Goal: Task Accomplishment & Management: Complete application form

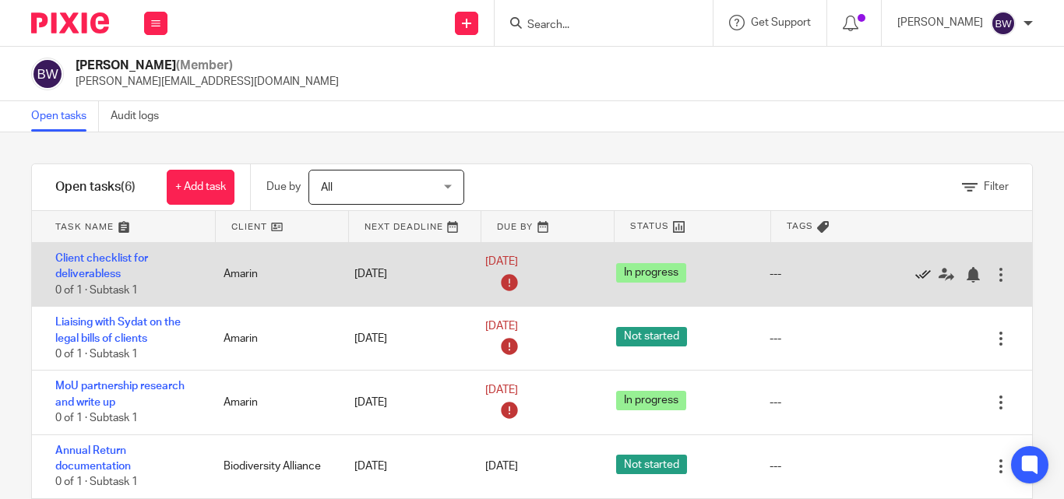
click at [916, 273] on icon at bounding box center [924, 275] width 16 height 16
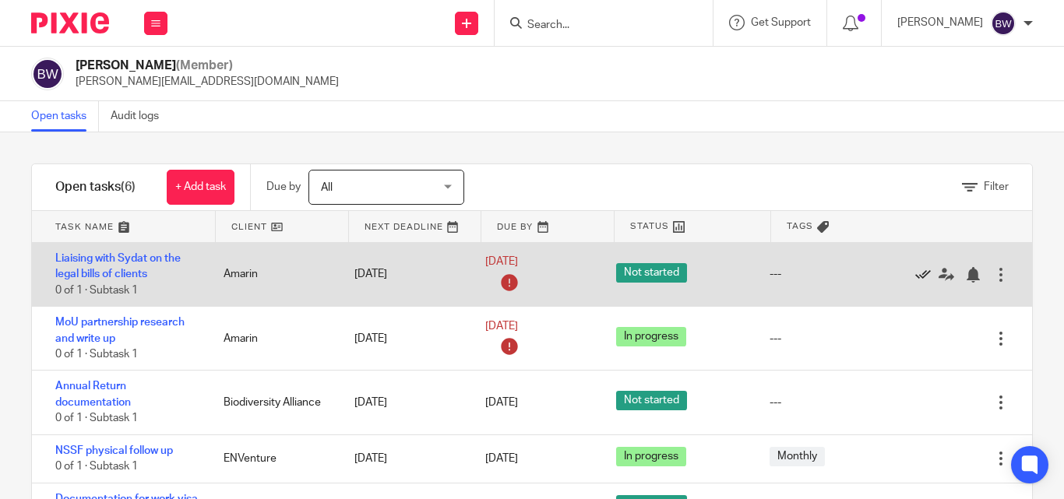
click at [916, 275] on icon at bounding box center [924, 275] width 16 height 16
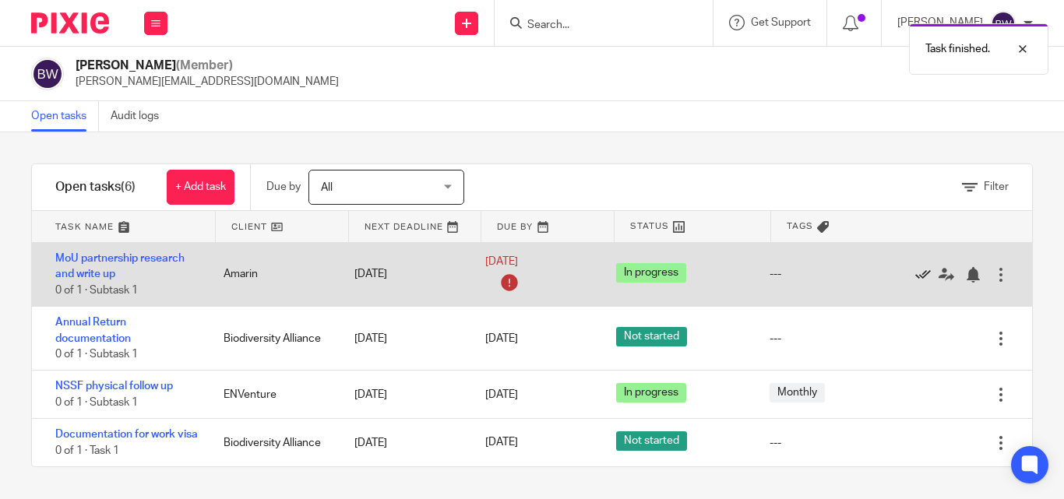
click at [916, 271] on icon at bounding box center [924, 275] width 16 height 16
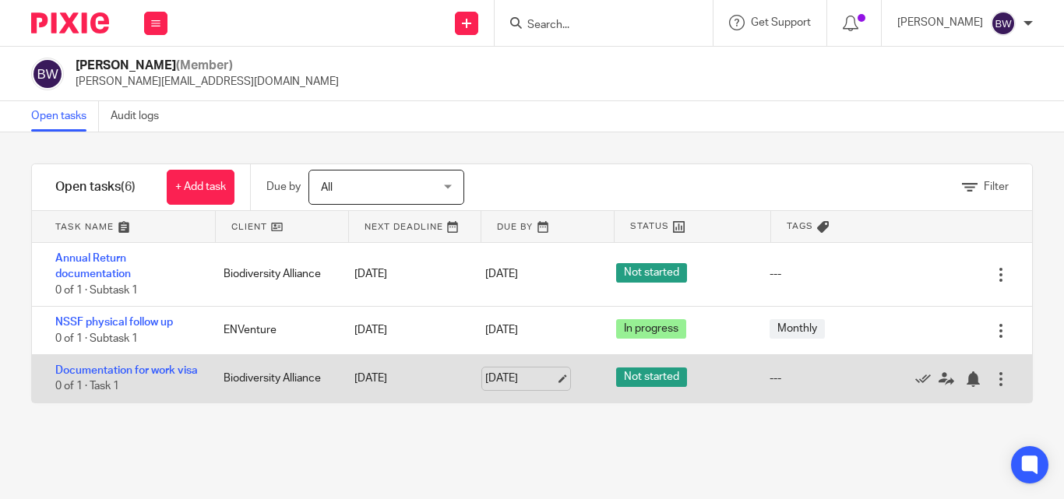
click at [509, 387] on link "10 Oct 2025" at bounding box center [520, 379] width 70 height 16
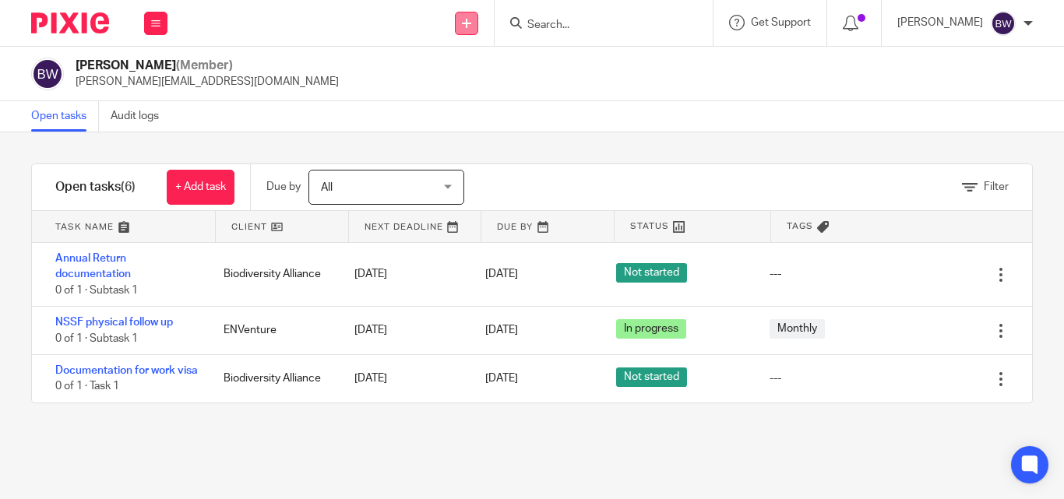
click at [464, 19] on icon at bounding box center [466, 23] width 9 height 9
click at [446, 95] on link "Create task" at bounding box center [469, 95] width 109 height 23
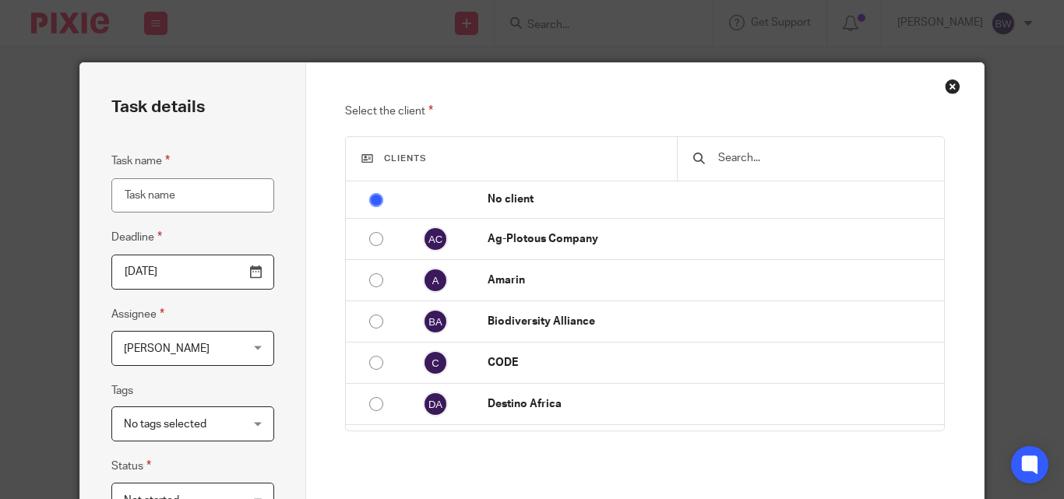
click at [165, 195] on input "Task name" at bounding box center [192, 195] width 163 height 35
type input "Follow up to ensure off boarding"
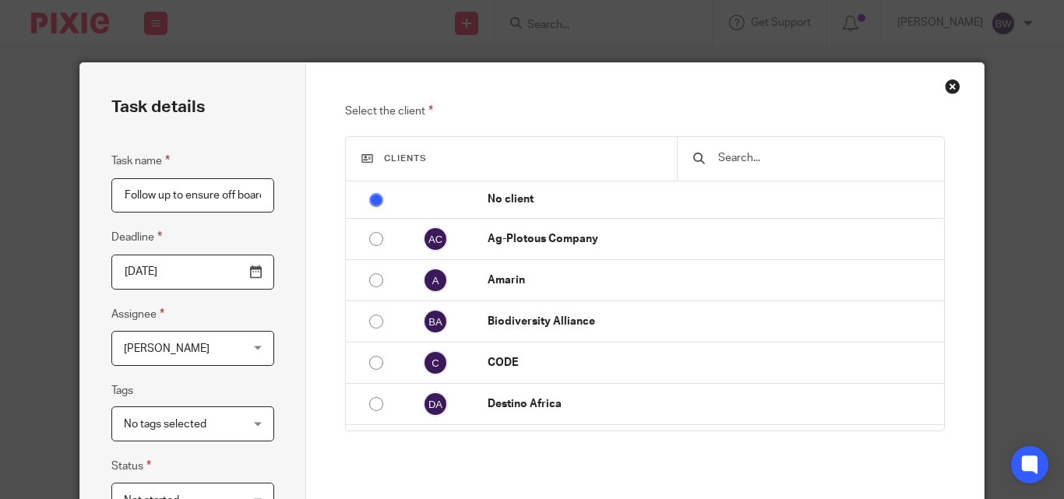
click at [728, 161] on input "text" at bounding box center [822, 158] width 211 height 17
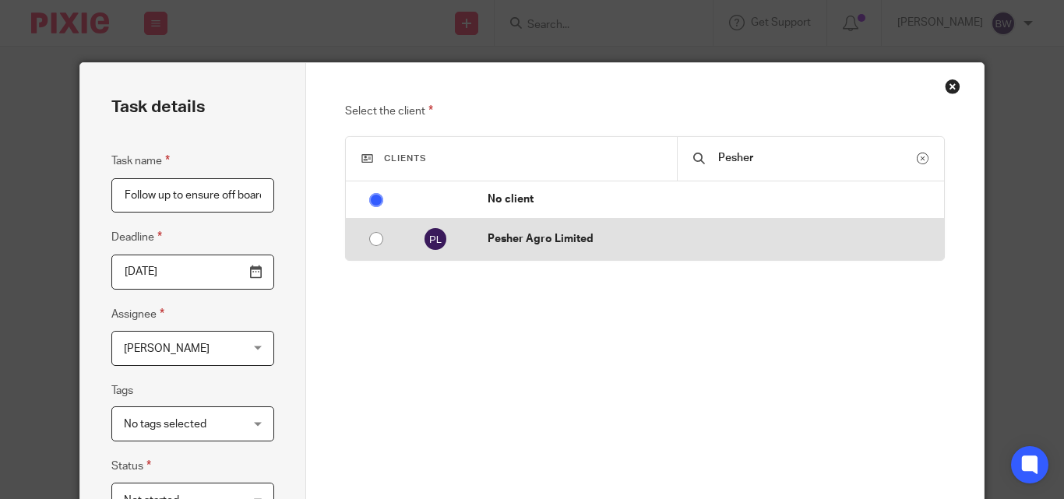
type input "Pesher"
click at [369, 230] on input "radio" at bounding box center [377, 239] width 30 height 30
radio input "false"
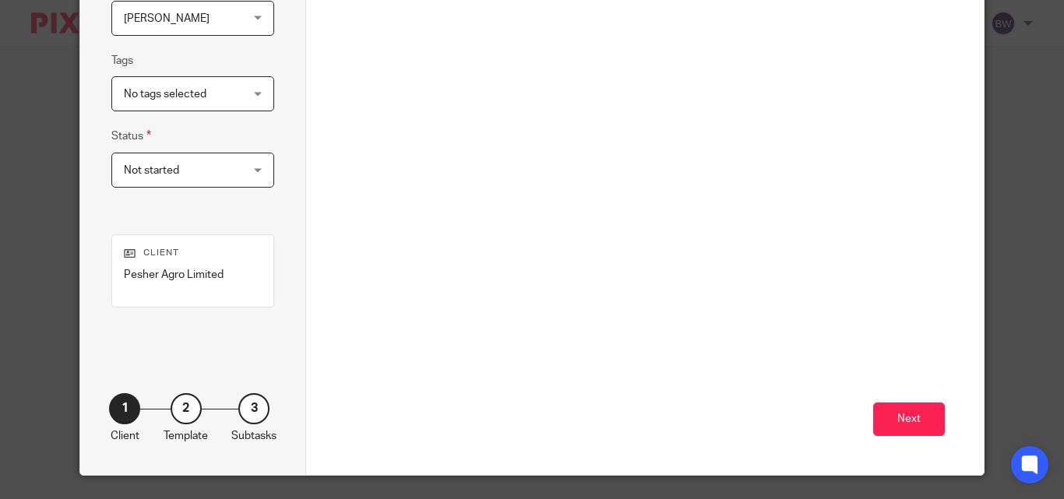
scroll to position [369, 0]
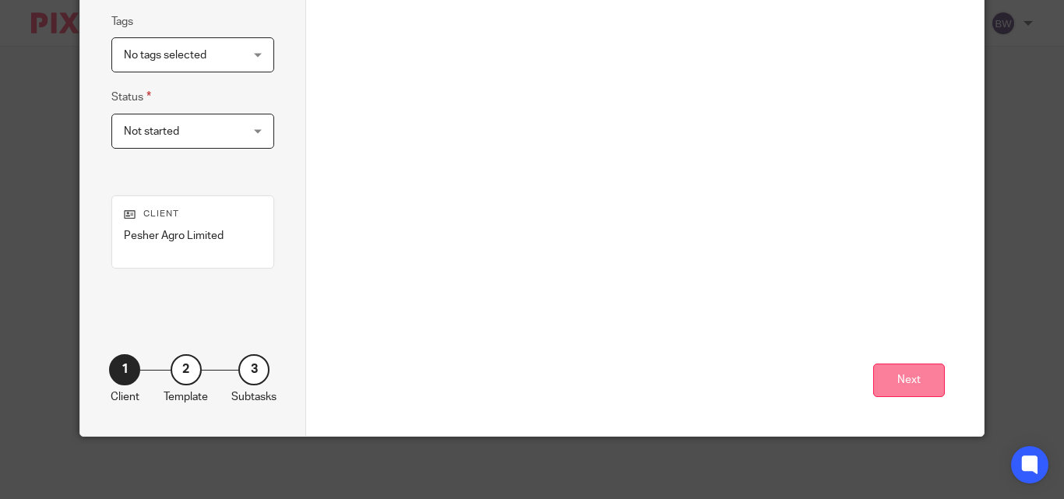
click at [919, 376] on button "Next" at bounding box center [909, 381] width 72 height 34
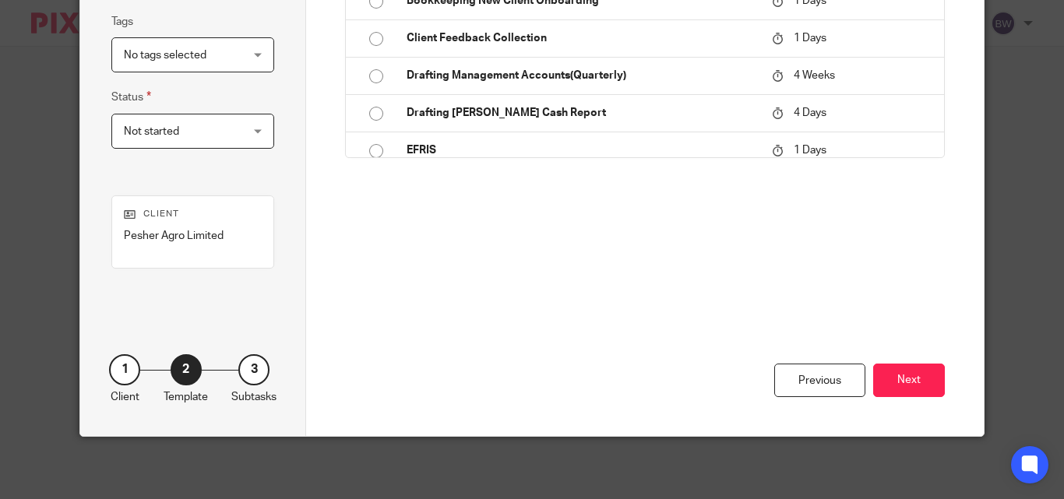
click at [919, 375] on button "Next" at bounding box center [909, 381] width 72 height 34
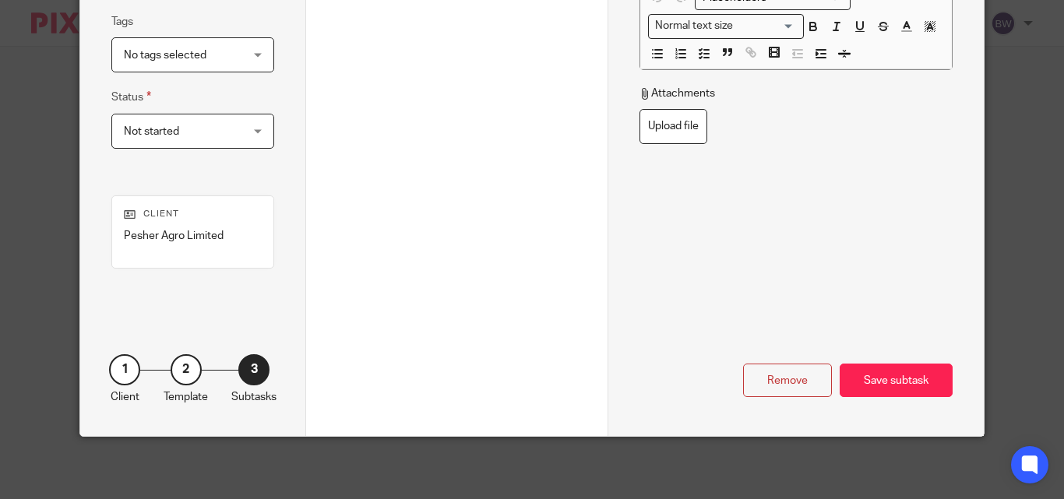
click at [919, 375] on div "Save subtask" at bounding box center [896, 381] width 113 height 34
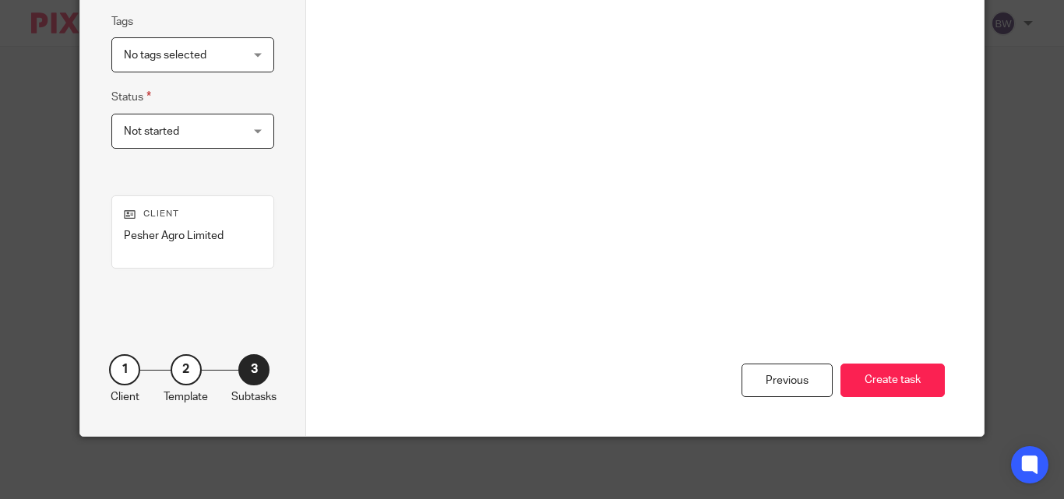
click at [919, 375] on button "Create task" at bounding box center [893, 381] width 104 height 34
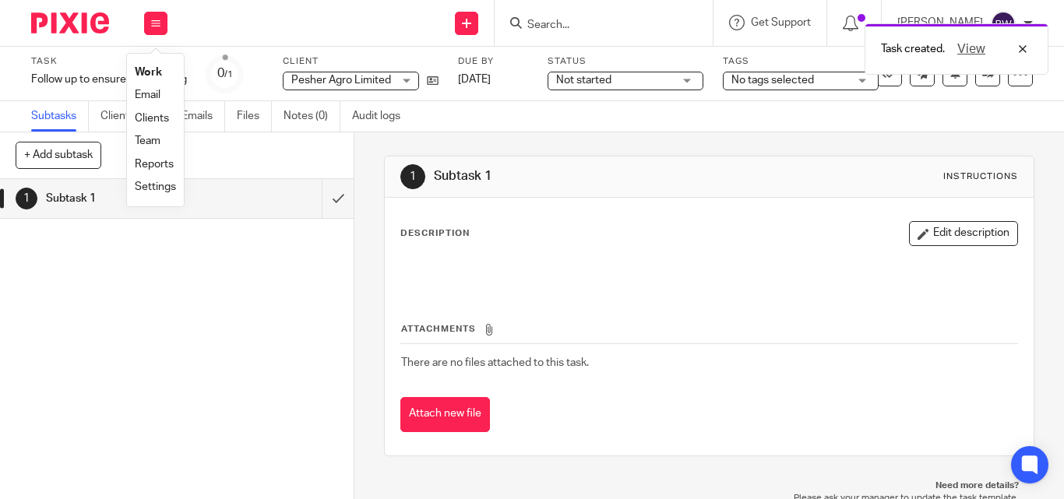
click at [153, 136] on link "Team" at bounding box center [148, 141] width 26 height 11
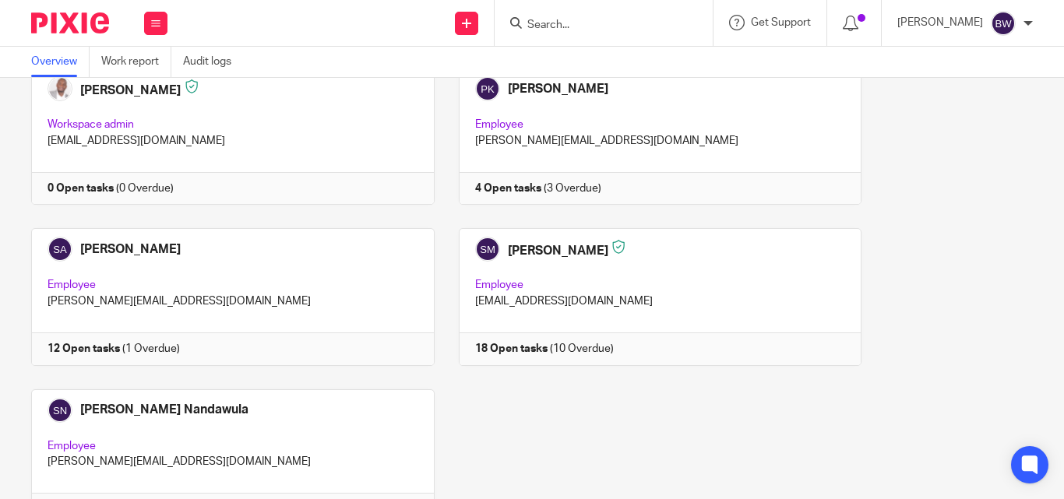
scroll to position [1305, 0]
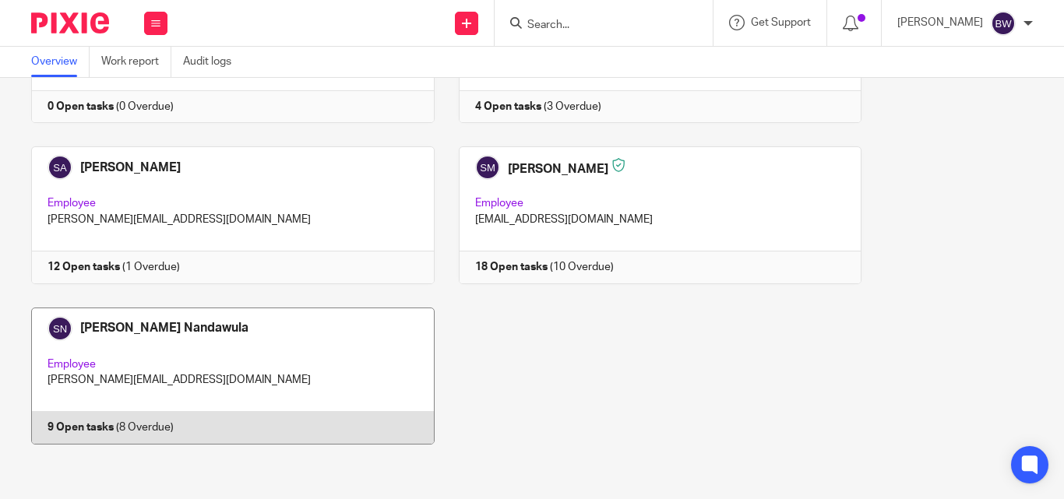
click at [303, 416] on link at bounding box center [221, 376] width 428 height 137
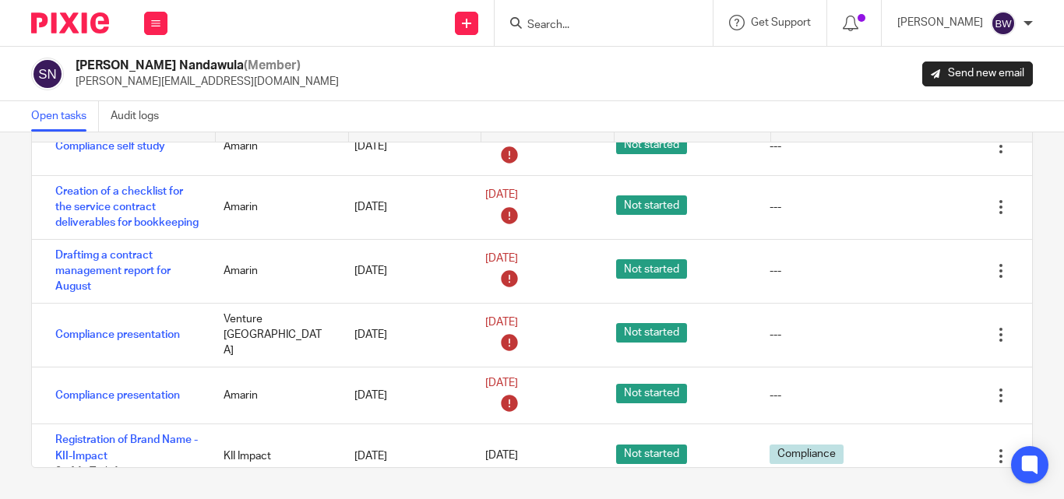
scroll to position [168, 0]
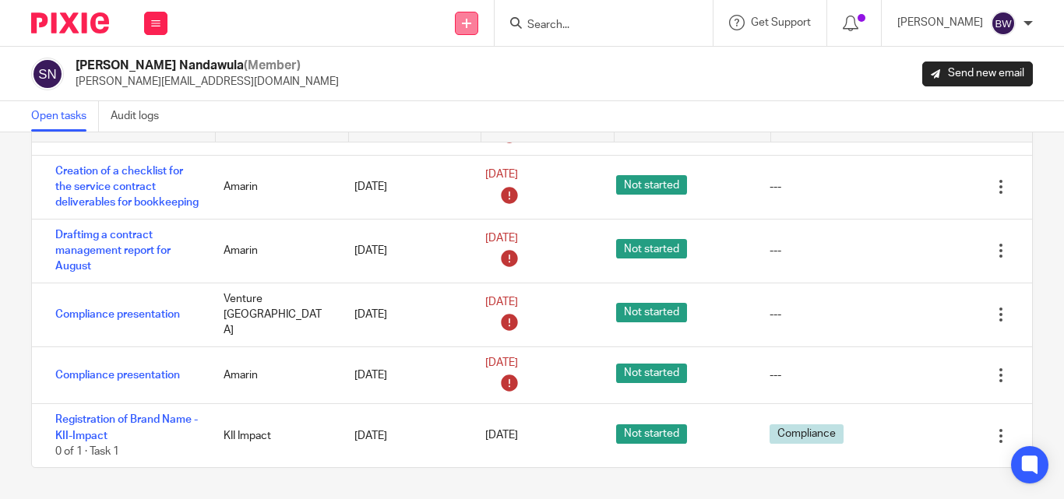
click at [471, 29] on link at bounding box center [466, 23] width 23 height 23
click at [472, 96] on link "Create task" at bounding box center [469, 95] width 109 height 23
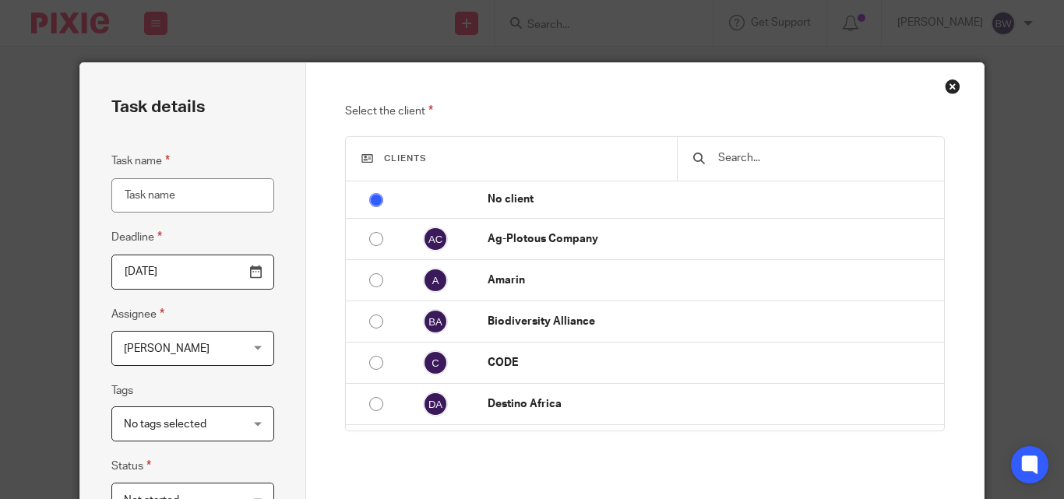
type input "O"
type input "L"
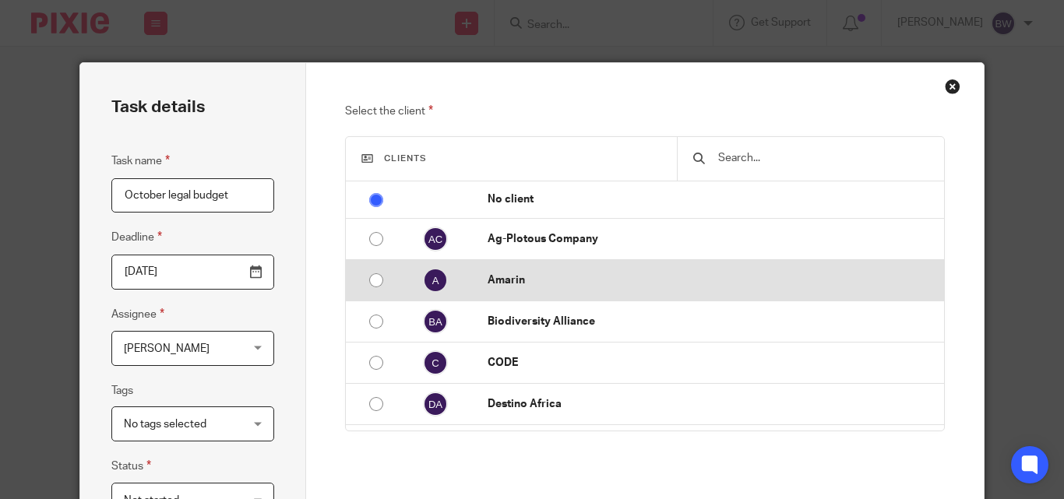
type input "October legal budget"
click at [372, 281] on input "radio" at bounding box center [377, 281] width 30 height 30
radio input "false"
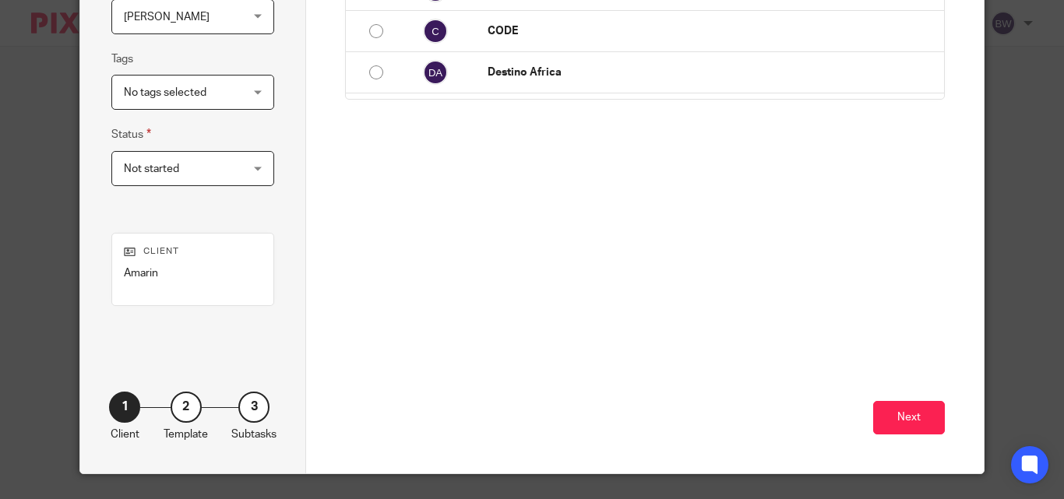
scroll to position [369, 0]
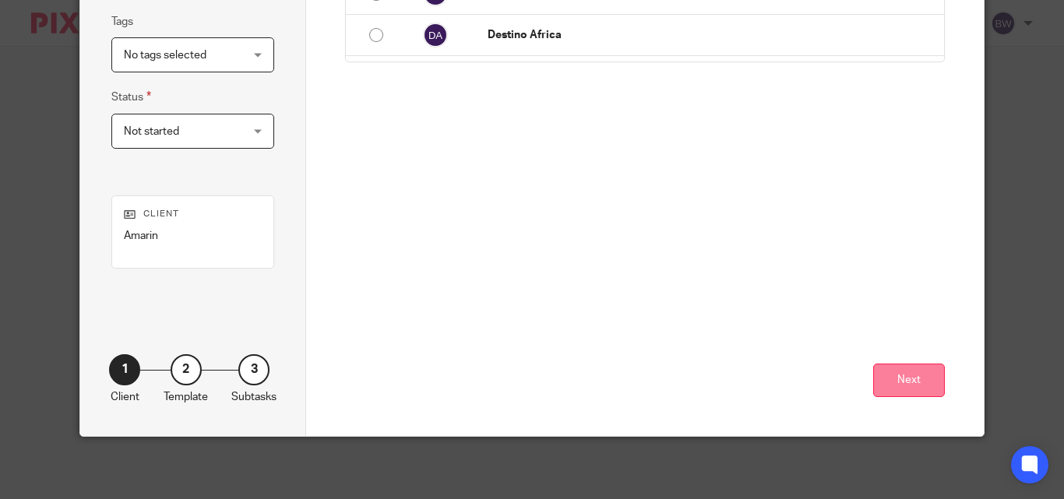
click at [898, 390] on button "Next" at bounding box center [909, 381] width 72 height 34
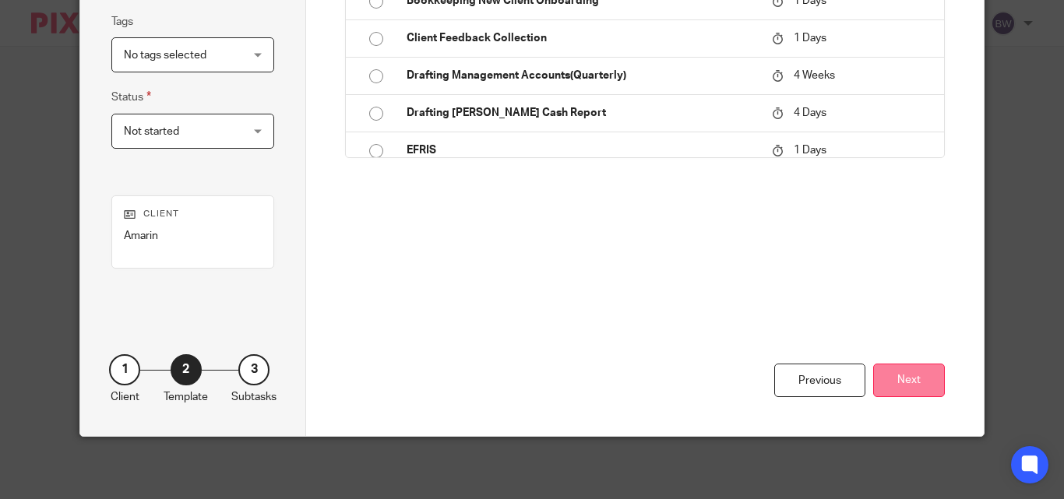
click at [898, 369] on button "Next" at bounding box center [909, 381] width 72 height 34
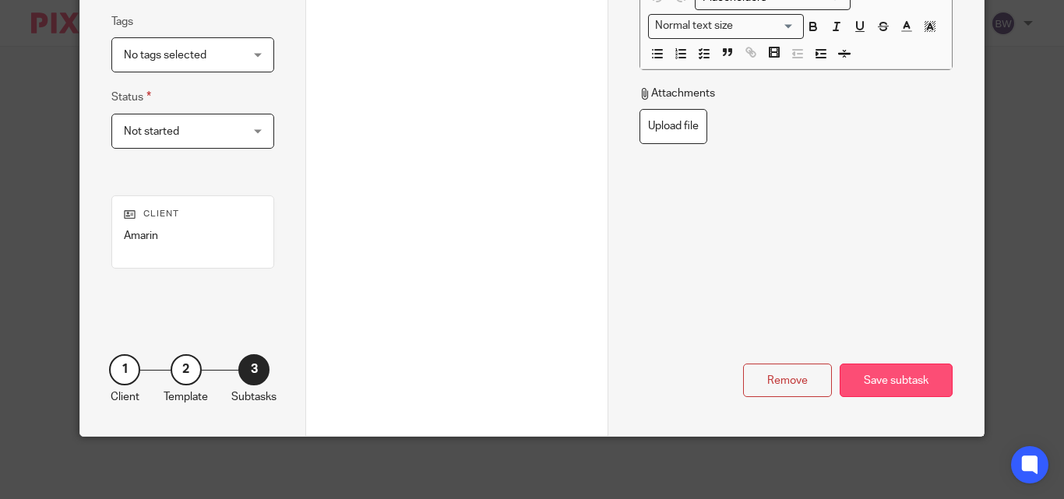
click at [927, 382] on div "Save subtask" at bounding box center [896, 381] width 113 height 34
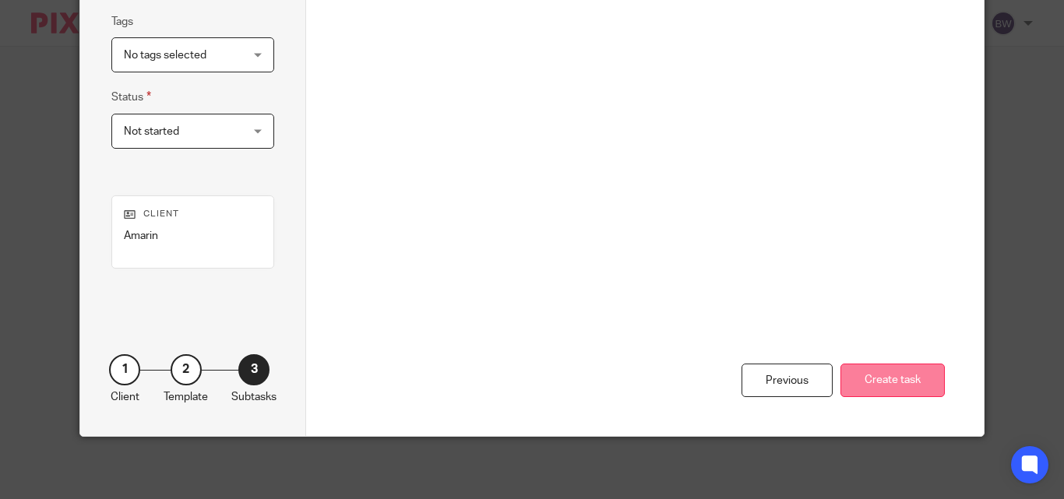
click at [881, 367] on button "Create task" at bounding box center [893, 381] width 104 height 34
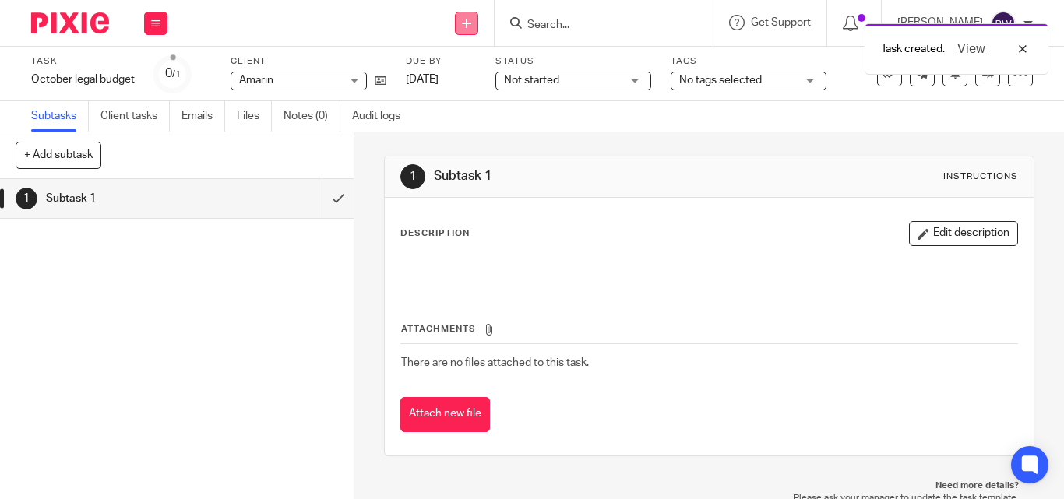
click at [471, 19] on icon at bounding box center [466, 23] width 9 height 9
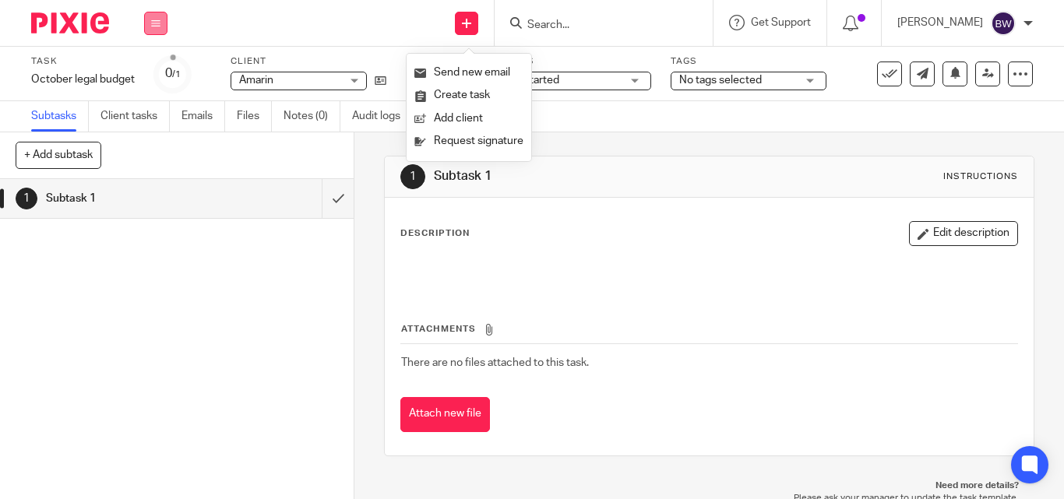
click at [148, 24] on button at bounding box center [155, 23] width 23 height 23
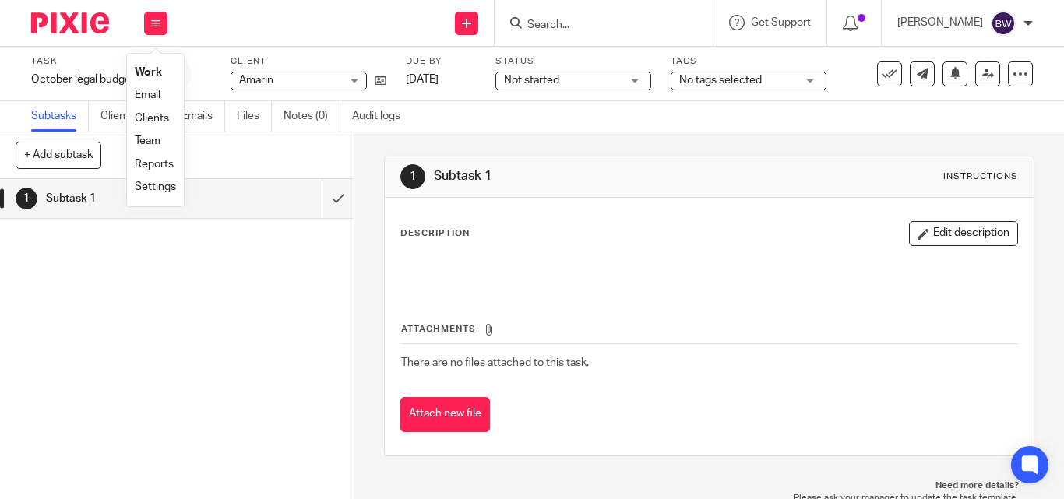
click at [145, 136] on link "Team" at bounding box center [148, 141] width 26 height 11
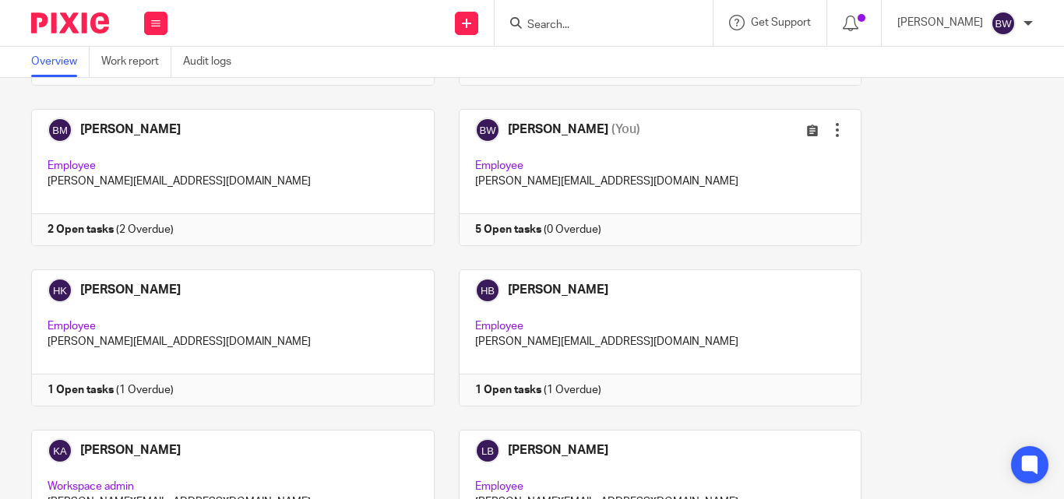
scroll to position [376, 0]
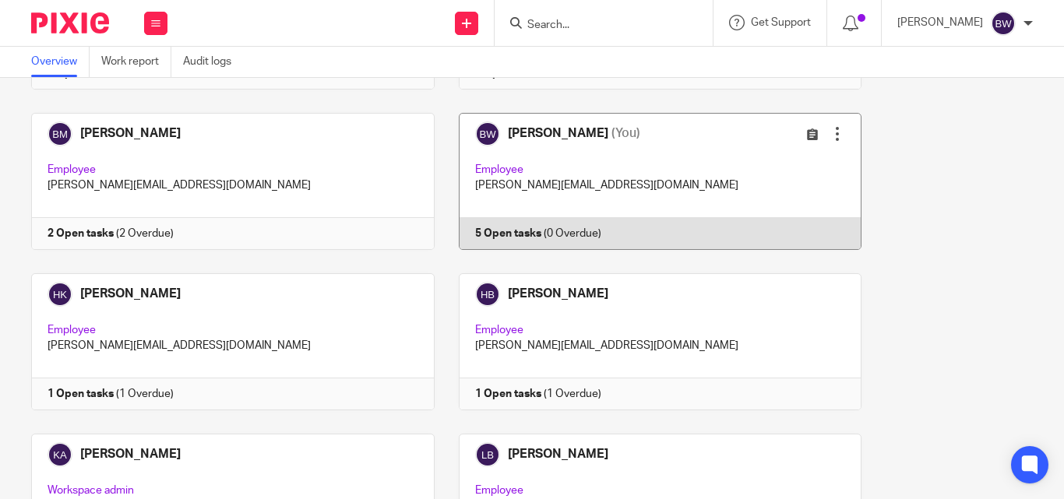
click at [685, 166] on link at bounding box center [649, 181] width 428 height 137
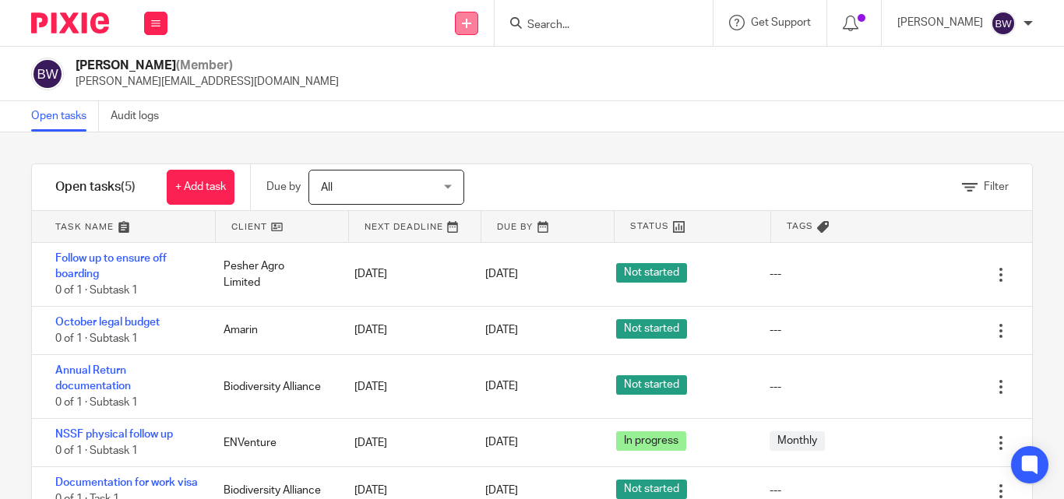
click at [462, 19] on link at bounding box center [466, 23] width 23 height 23
click at [461, 95] on link "Create task" at bounding box center [469, 95] width 109 height 23
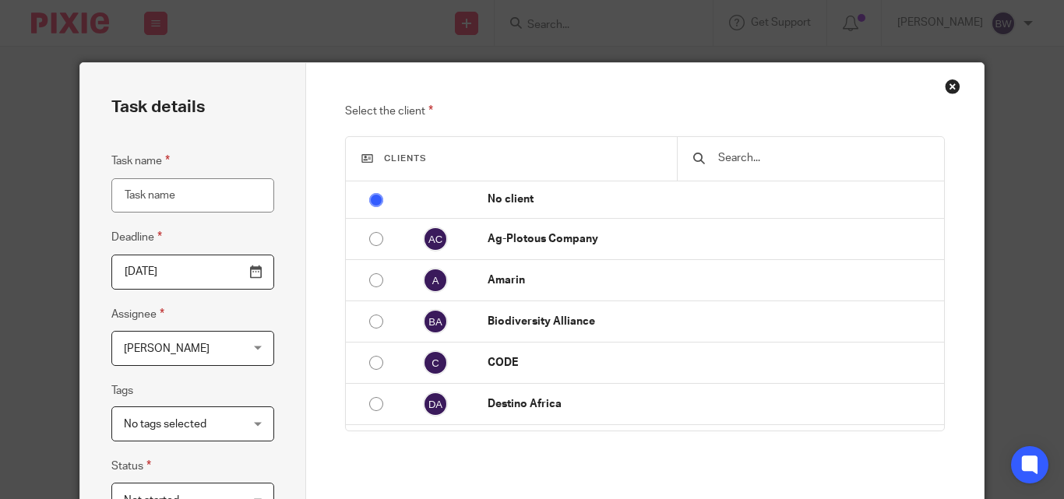
click at [216, 192] on input "Task name" at bounding box center [192, 195] width 163 height 35
click at [146, 194] on input "VSI data update" at bounding box center [192, 195] width 163 height 35
type input "Data update"
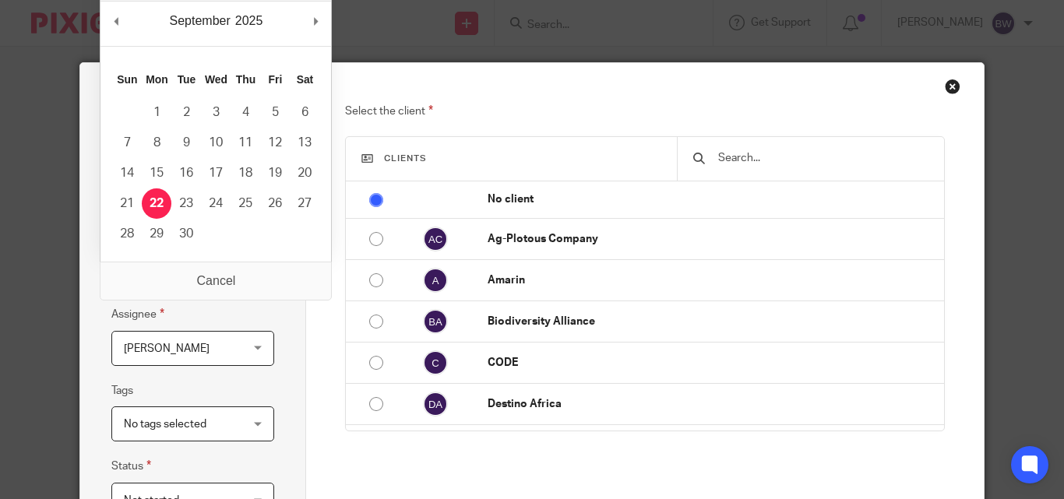
click at [248, 273] on input "[DATE]" at bounding box center [192, 272] width 163 height 35
type input "2025-09-25"
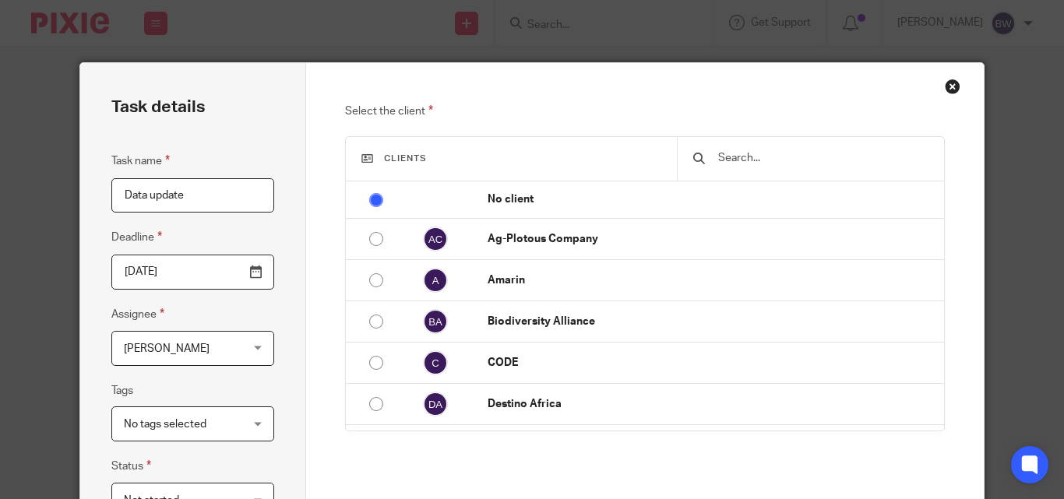
click at [742, 163] on input "text" at bounding box center [822, 158] width 211 height 17
type input "V"
type input "v"
click at [120, 201] on input "Data update" at bounding box center [192, 195] width 163 height 35
type input "VSI Data update"
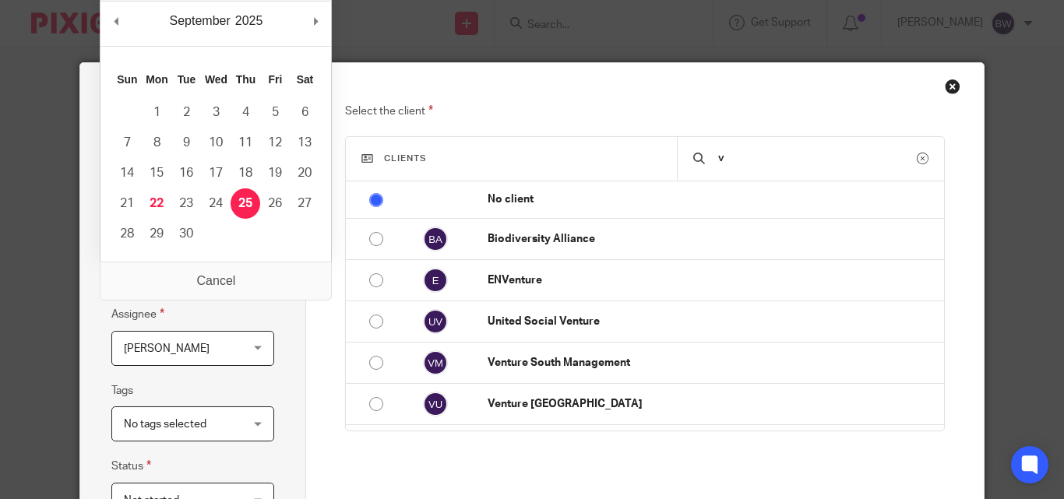
click at [248, 279] on input "2025-09-25" at bounding box center [192, 272] width 163 height 35
click at [998, 226] on div "Task details Task name VSI Data update Deadline 2025-09-25 Assignee Bridget Wan…" at bounding box center [532, 249] width 1064 height 499
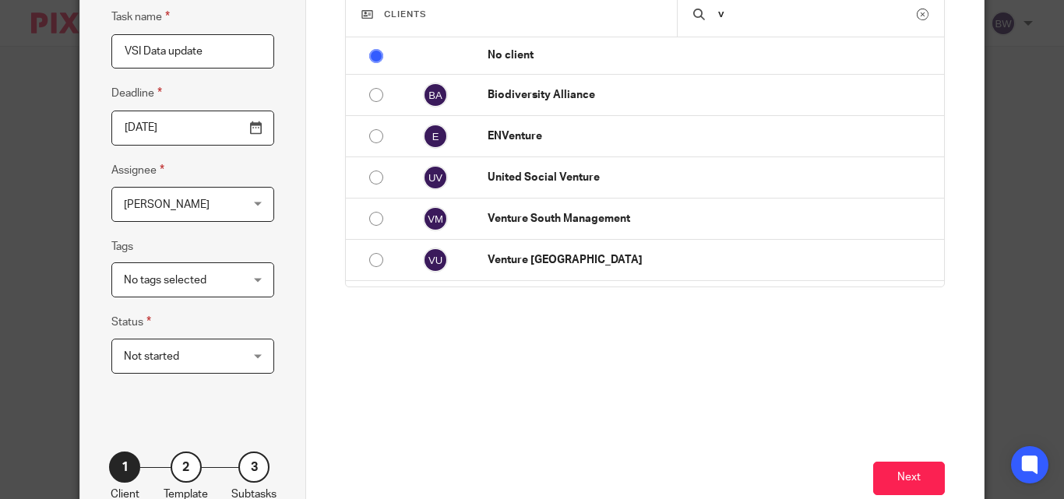
scroll to position [242, 0]
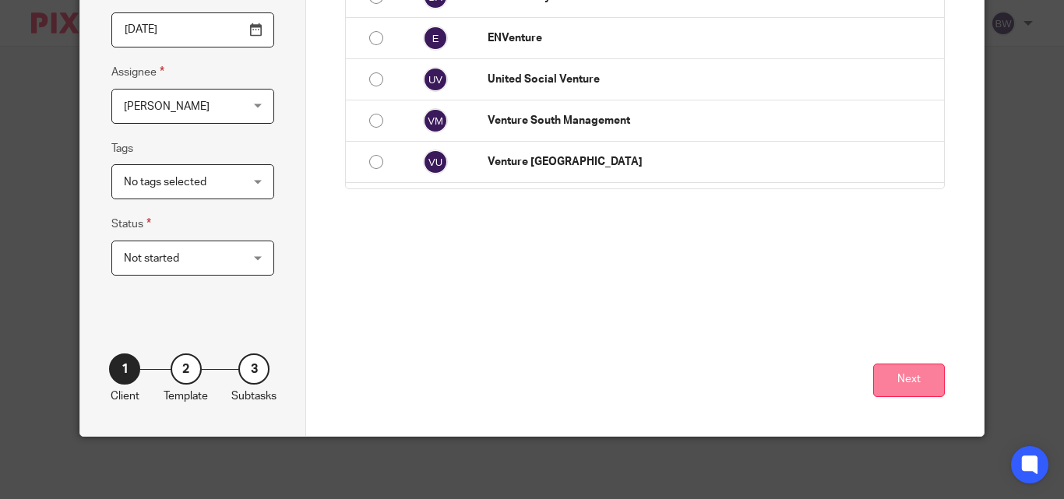
click at [917, 385] on button "Next" at bounding box center [909, 381] width 72 height 34
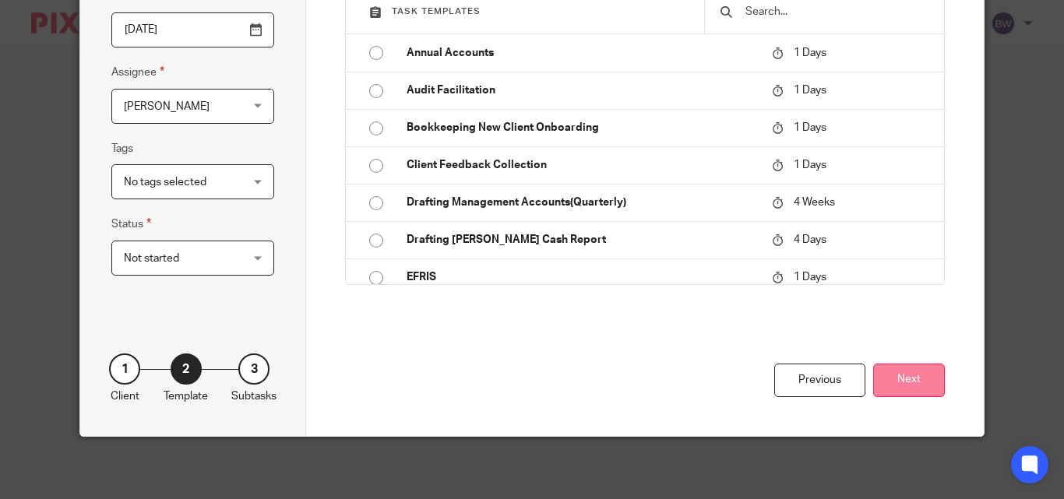
click at [916, 386] on button "Next" at bounding box center [909, 381] width 72 height 34
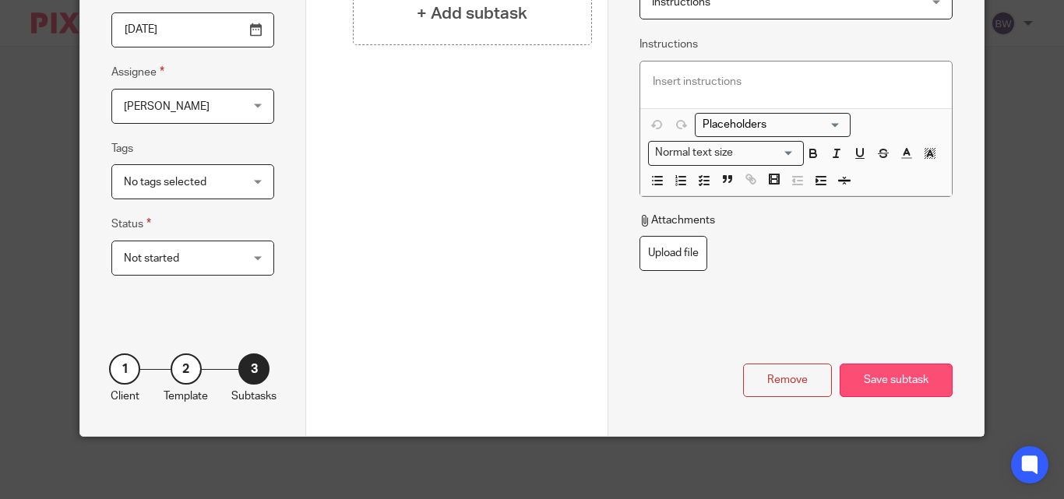
click at [898, 379] on div "Save subtask" at bounding box center [896, 381] width 113 height 34
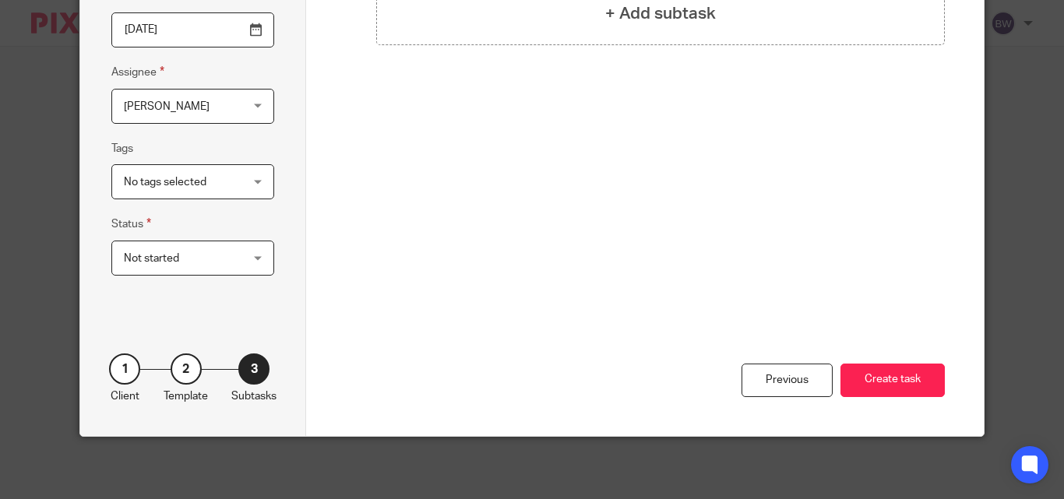
click at [898, 379] on button "Create task" at bounding box center [893, 381] width 104 height 34
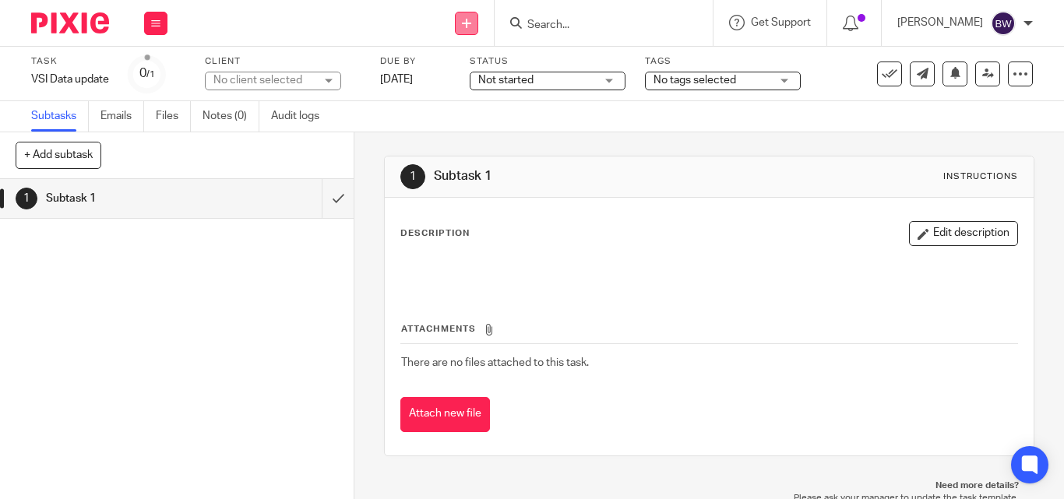
click at [474, 23] on link at bounding box center [466, 23] width 23 height 23
click at [465, 15] on link at bounding box center [466, 23] width 23 height 23
click at [467, 21] on icon at bounding box center [466, 23] width 9 height 9
click at [450, 97] on link "Create task" at bounding box center [469, 95] width 109 height 23
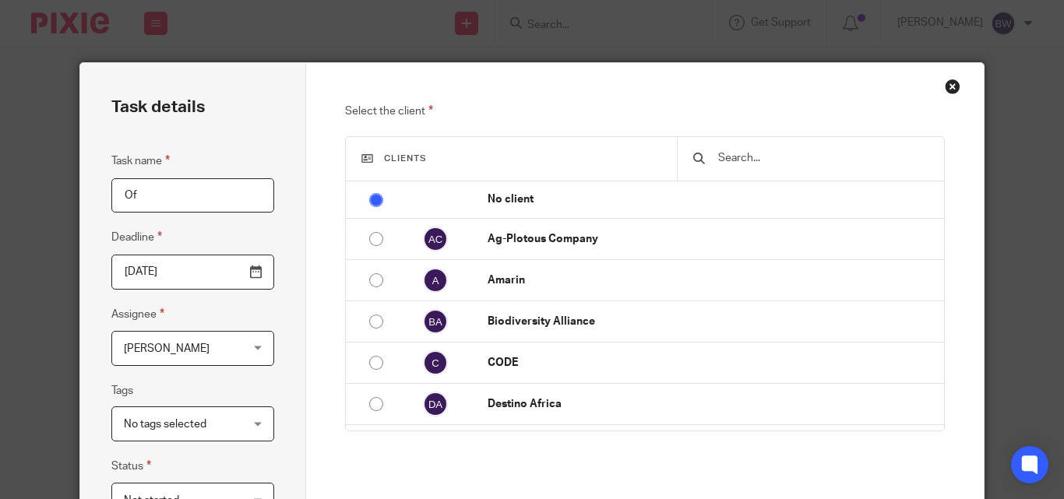
type input "O"
type input "Follow up with off loading"
click at [740, 157] on input "text" at bounding box center [822, 158] width 211 height 17
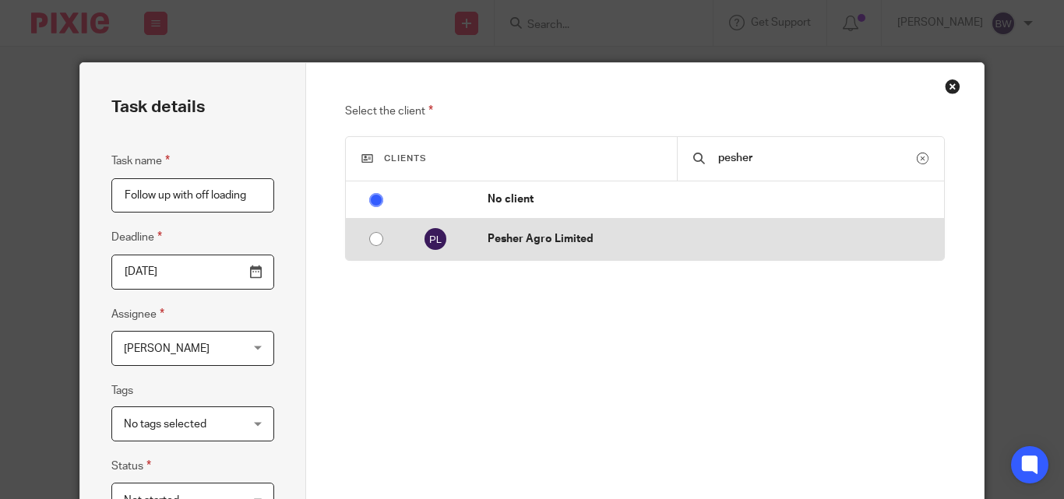
type input "pesher"
click at [368, 242] on input "radio" at bounding box center [377, 239] width 30 height 30
radio input "false"
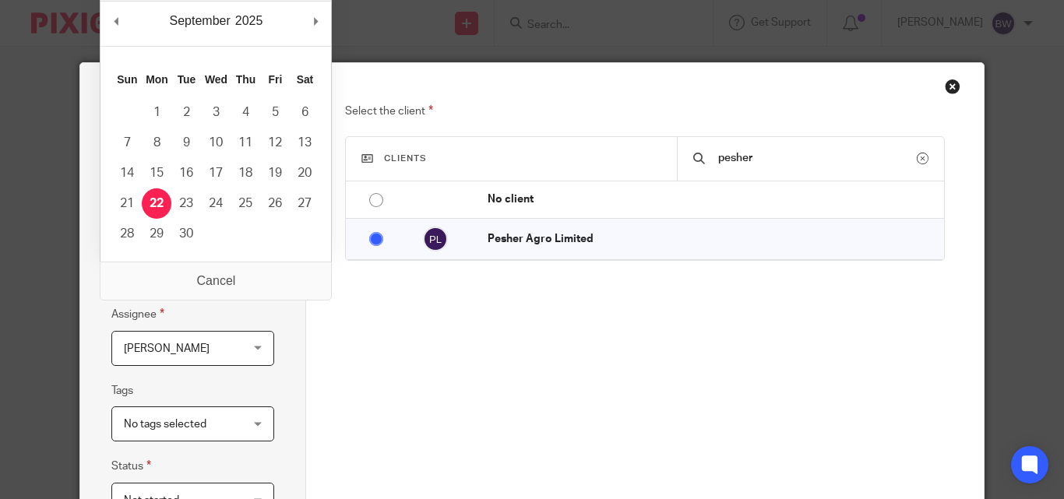
click at [255, 276] on input "[DATE]" at bounding box center [192, 272] width 163 height 35
type input "2025-09-26"
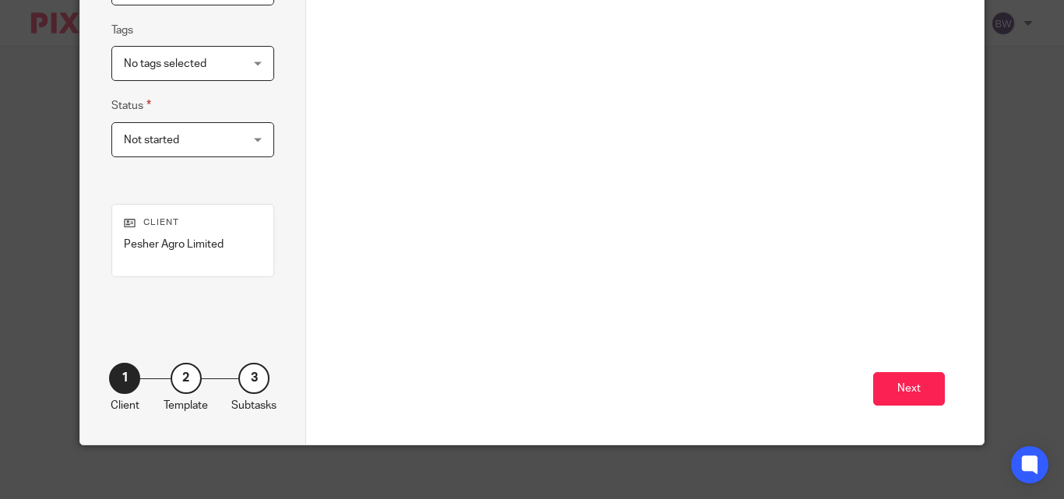
scroll to position [369, 0]
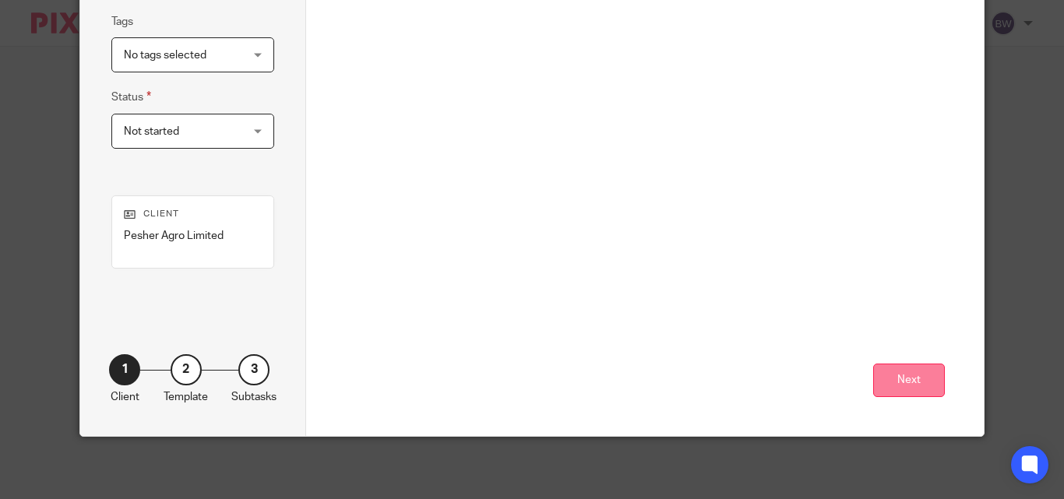
click at [888, 365] on button "Next" at bounding box center [909, 381] width 72 height 34
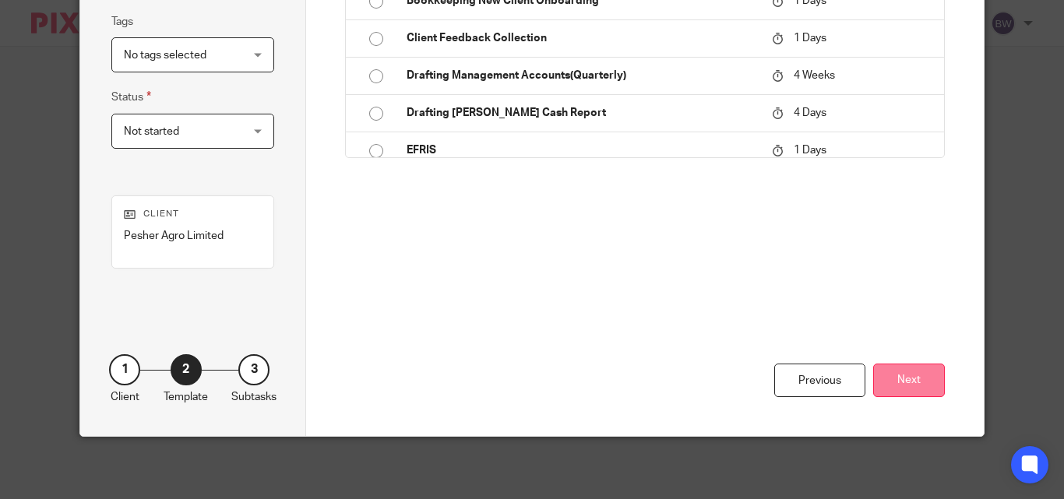
click at [898, 379] on button "Next" at bounding box center [909, 381] width 72 height 34
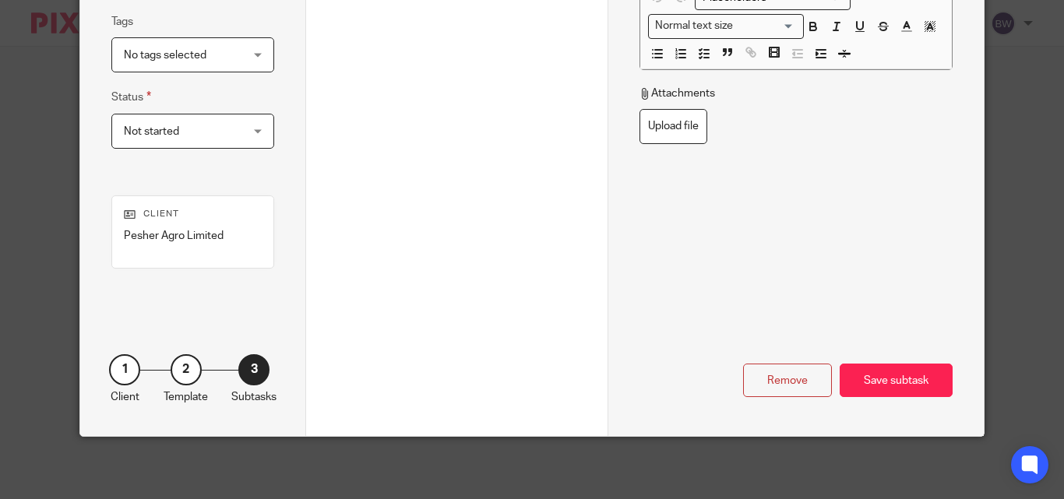
click at [898, 379] on div "Save subtask" at bounding box center [896, 381] width 113 height 34
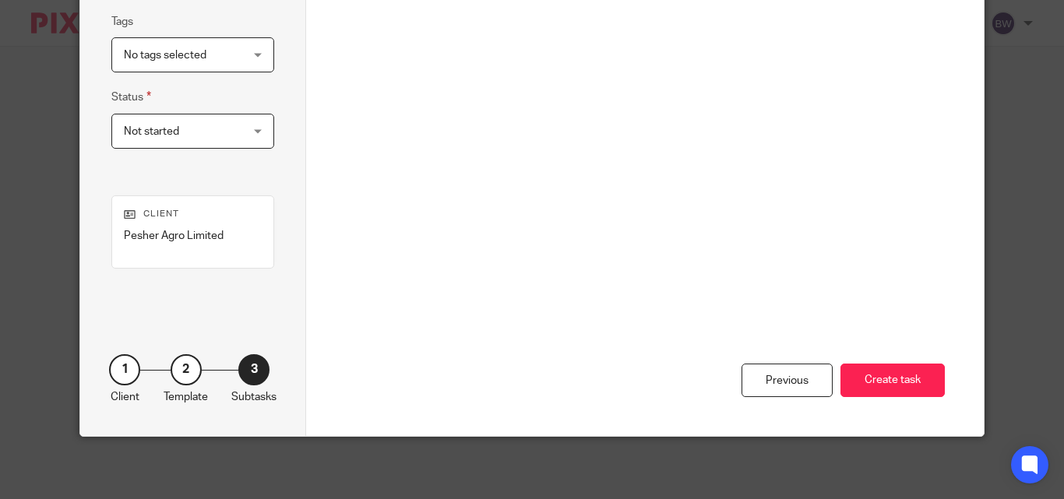
click at [898, 379] on button "Create task" at bounding box center [893, 381] width 104 height 34
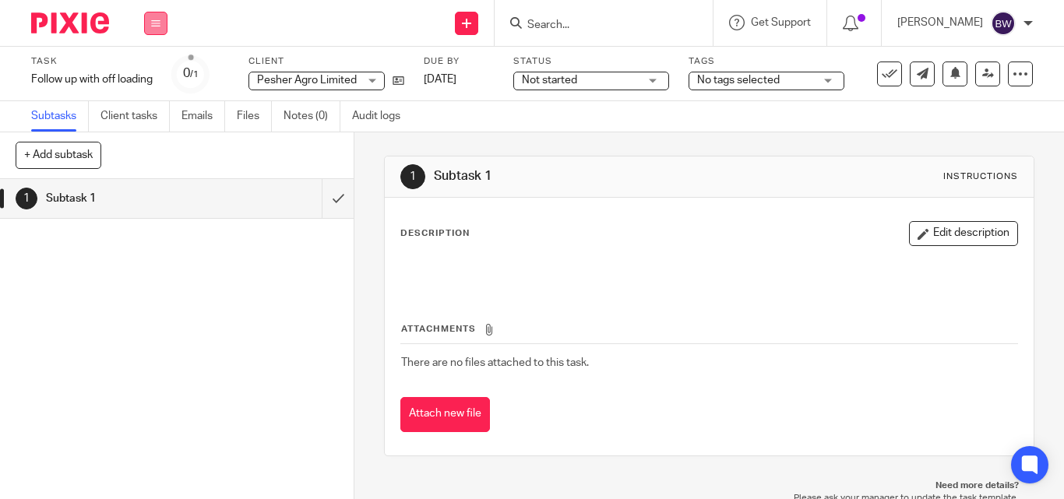
click at [155, 23] on icon at bounding box center [155, 23] width 9 height 9
click at [143, 136] on link "Team" at bounding box center [148, 141] width 26 height 11
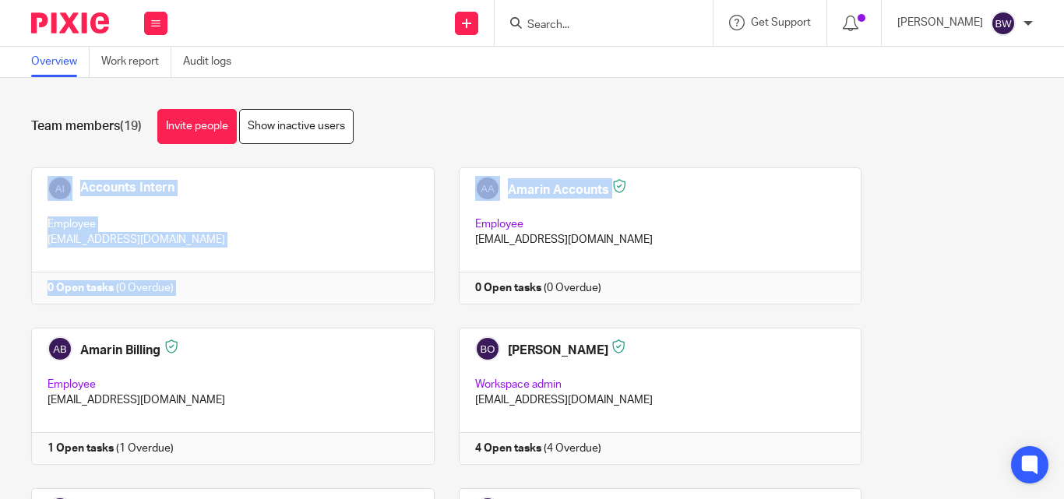
drag, startPoint x: 0, startPoint y: 0, endPoint x: 1053, endPoint y: 174, distance: 1067.7
click at [1053, 174] on main "Overview Work report Audit logs Team members (19) Invite people Show inactive u…" at bounding box center [532, 249] width 1064 height 499
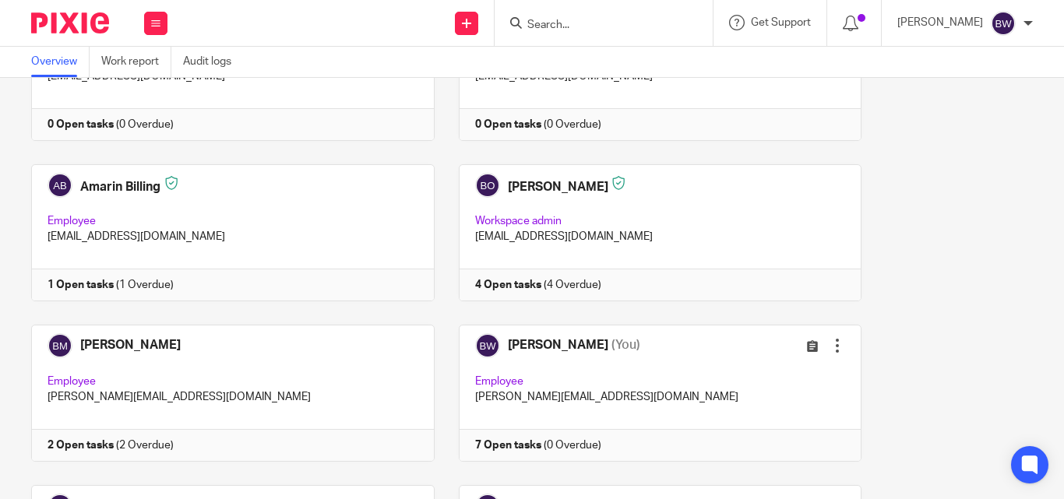
scroll to position [178, 0]
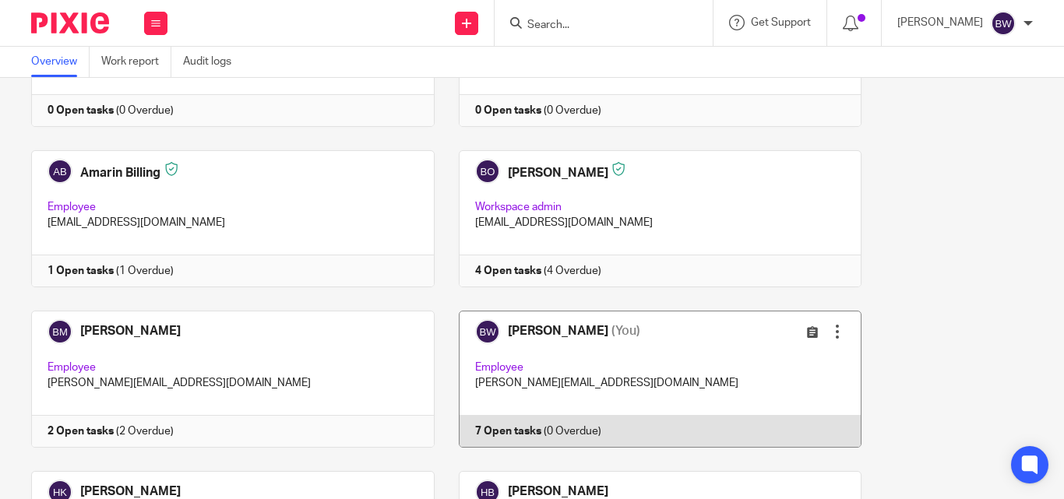
click at [605, 341] on link at bounding box center [649, 379] width 428 height 137
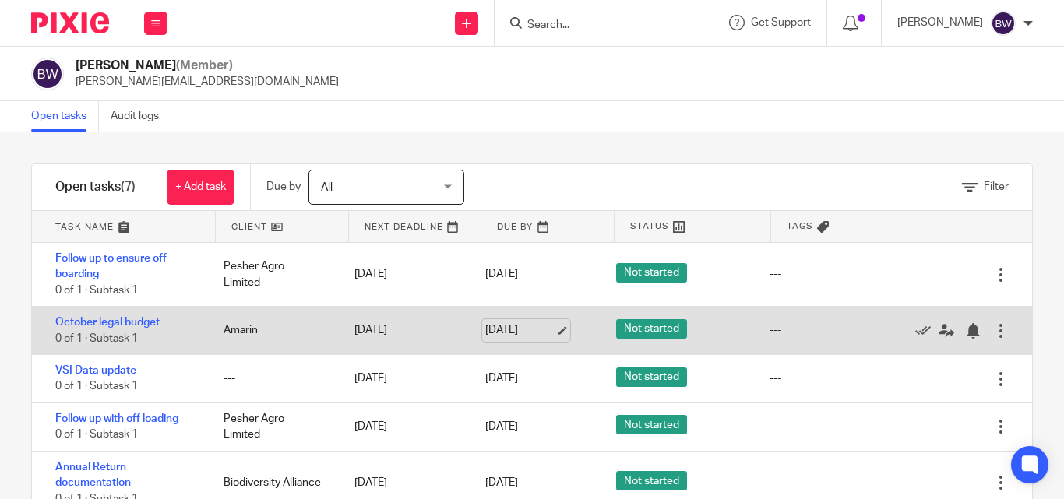
click at [501, 328] on link "[DATE]" at bounding box center [520, 331] width 70 height 16
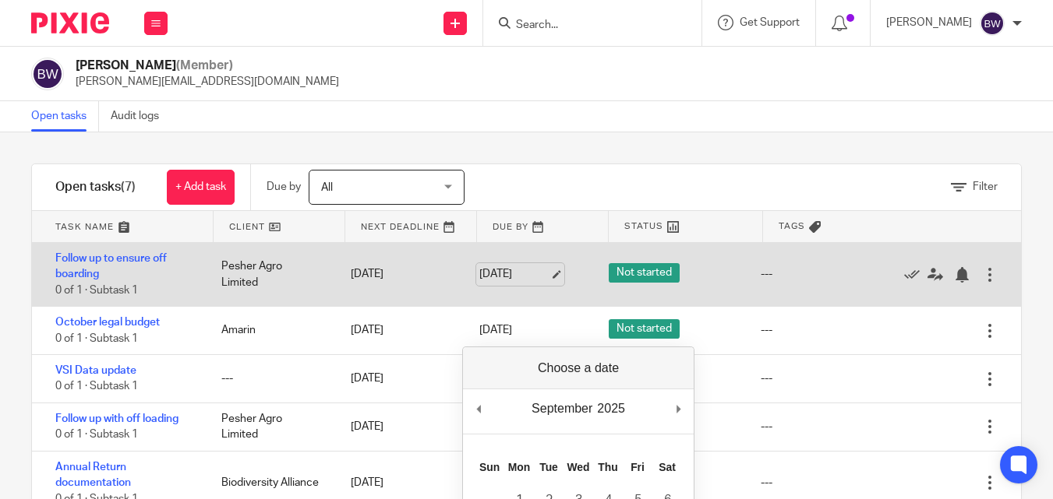
click at [507, 279] on link "22 Sep 2025" at bounding box center [514, 274] width 70 height 16
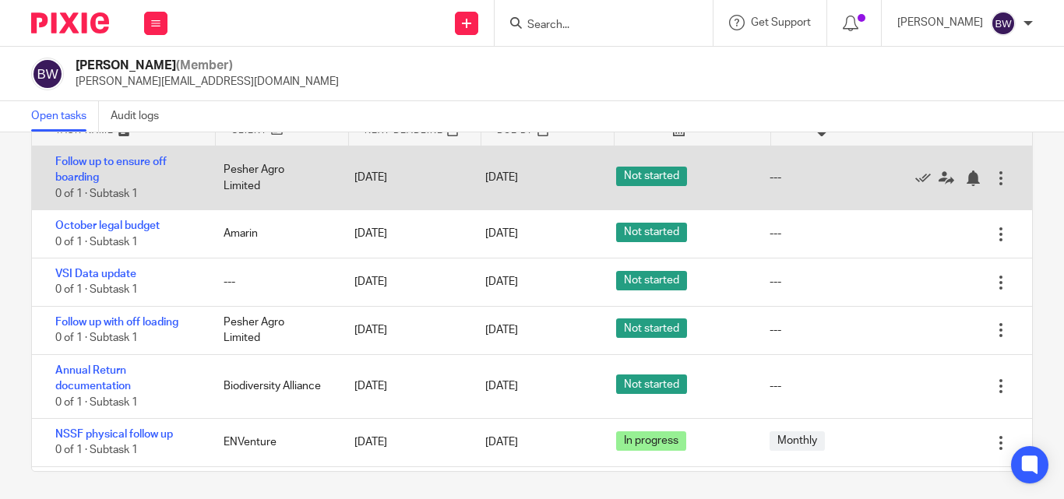
click at [993, 171] on div at bounding box center [1001, 179] width 16 height 16
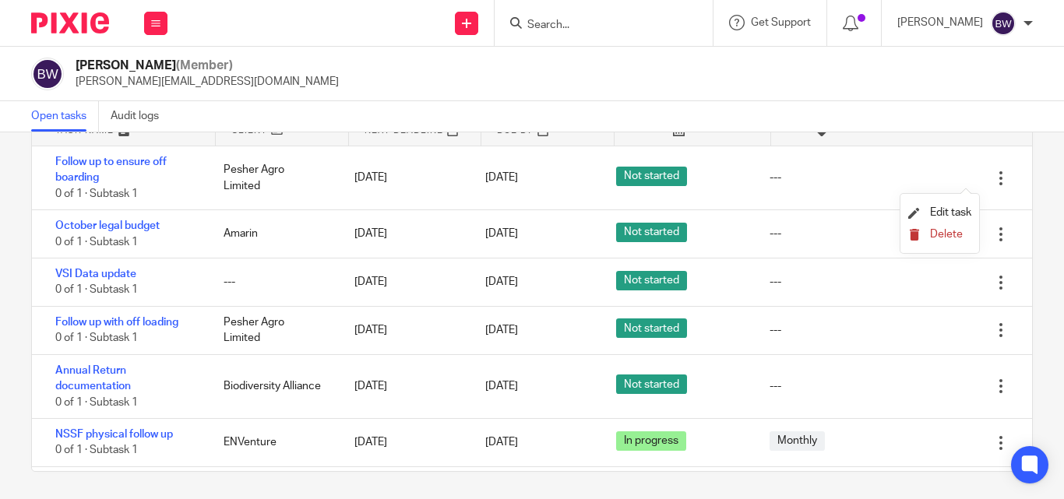
click at [927, 230] on button "Delete" at bounding box center [940, 235] width 63 height 12
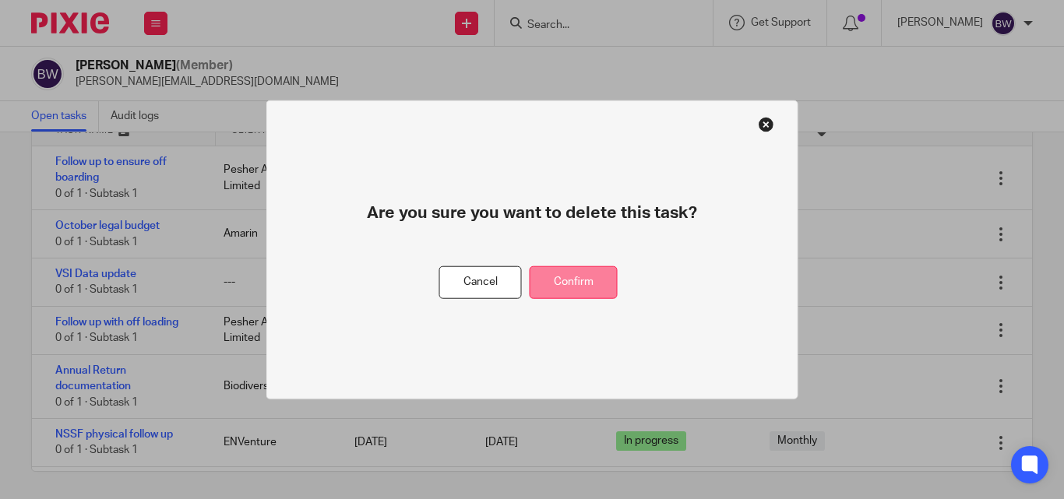
click at [570, 291] on button "Confirm" at bounding box center [574, 283] width 88 height 34
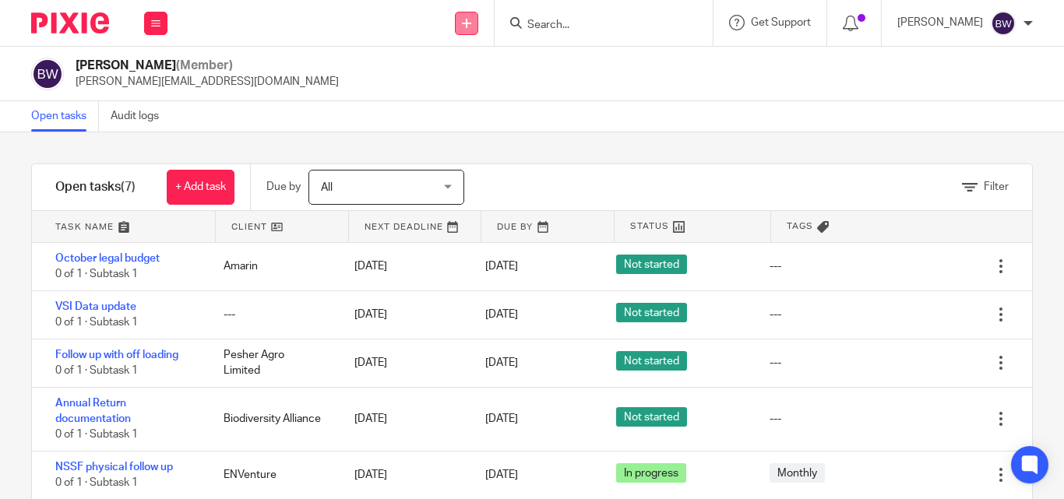
click at [471, 26] on icon at bounding box center [466, 23] width 9 height 9
click at [439, 91] on link "Create task" at bounding box center [469, 95] width 109 height 23
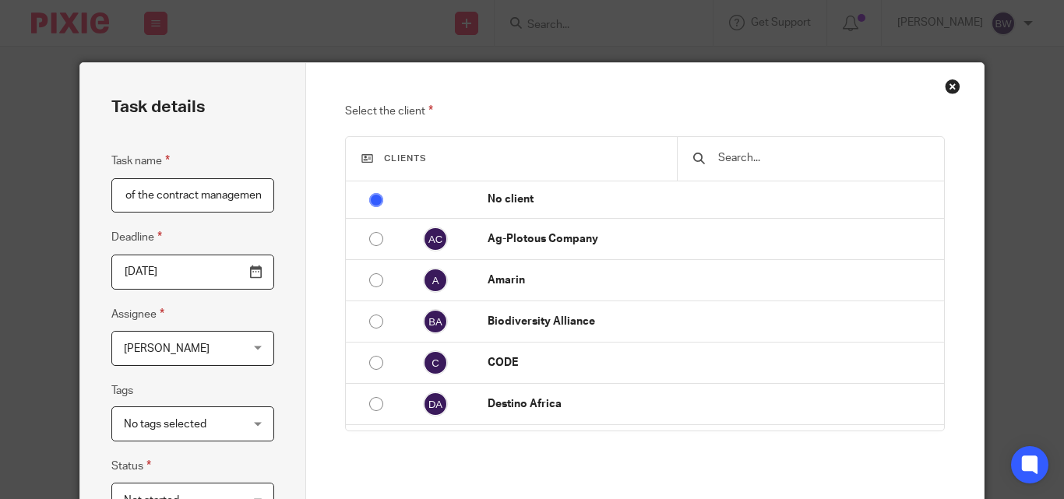
scroll to position [0, 41]
type input "Review of the contract management"
click at [249, 273] on input "[DATE]" at bounding box center [192, 272] width 163 height 35
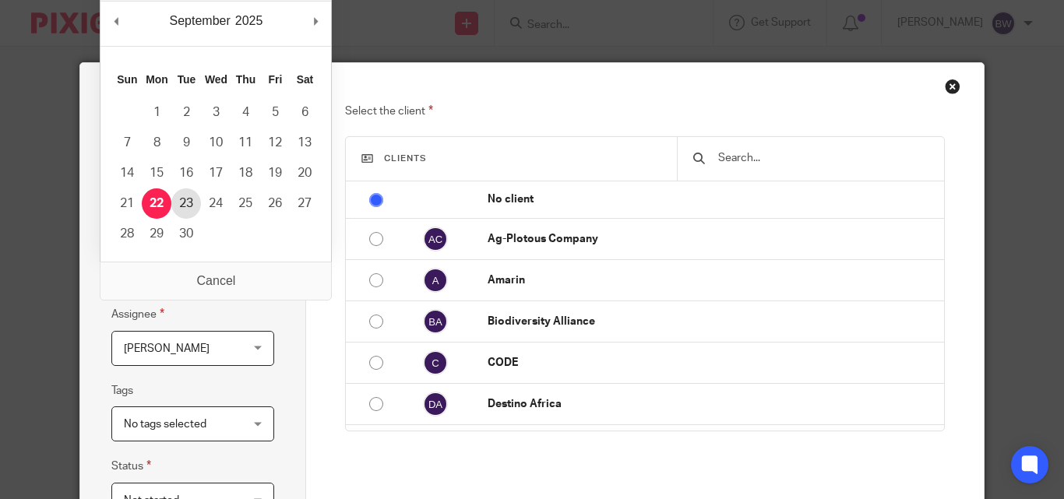
type input "[DATE]"
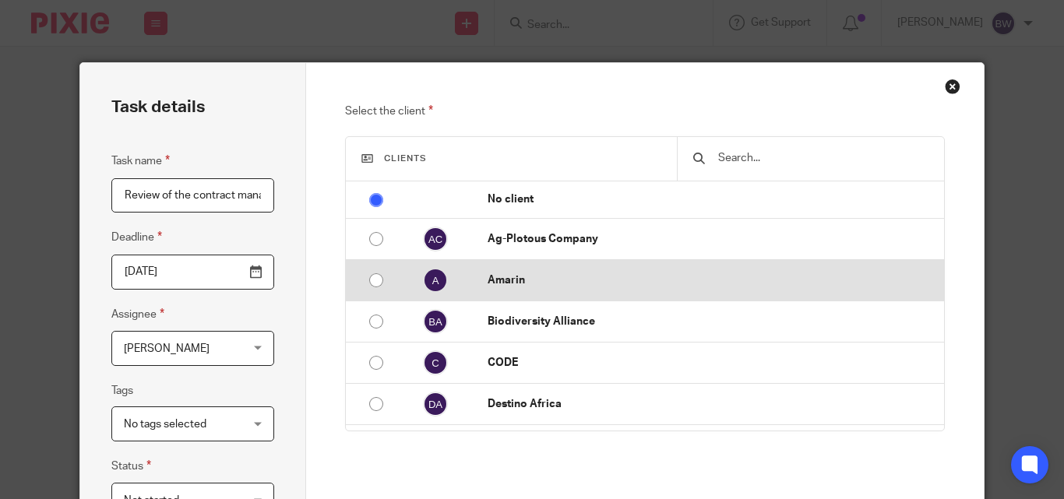
click at [376, 285] on input "radio" at bounding box center [377, 281] width 30 height 30
radio input "false"
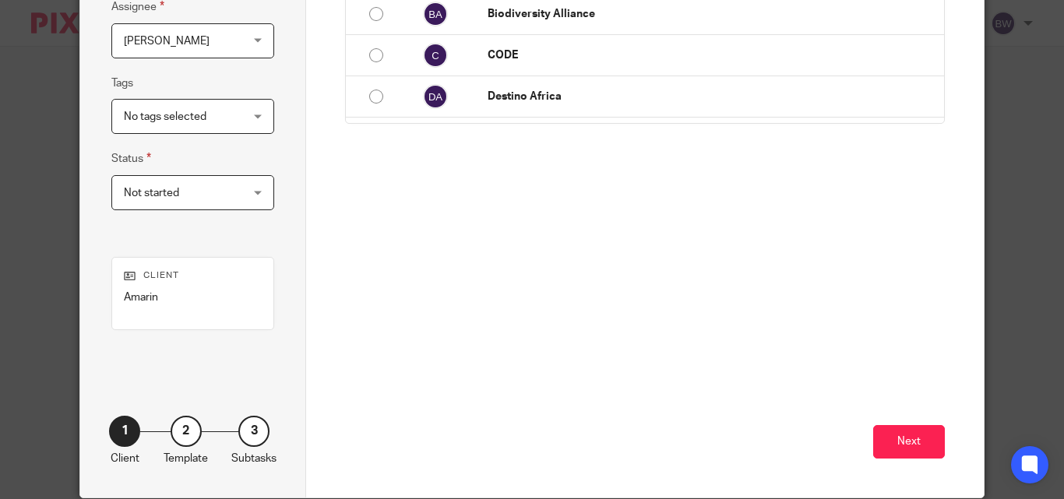
scroll to position [310, 0]
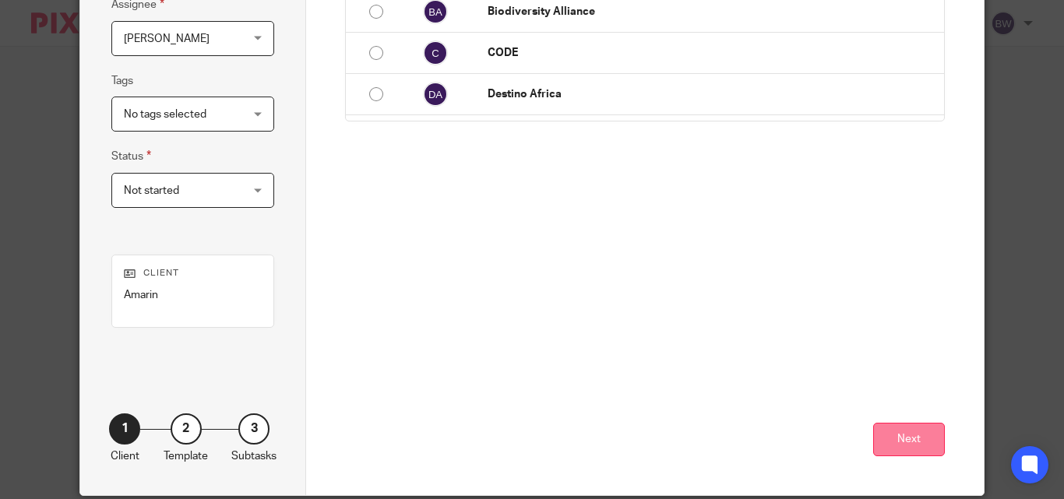
click at [889, 447] on button "Next" at bounding box center [909, 440] width 72 height 34
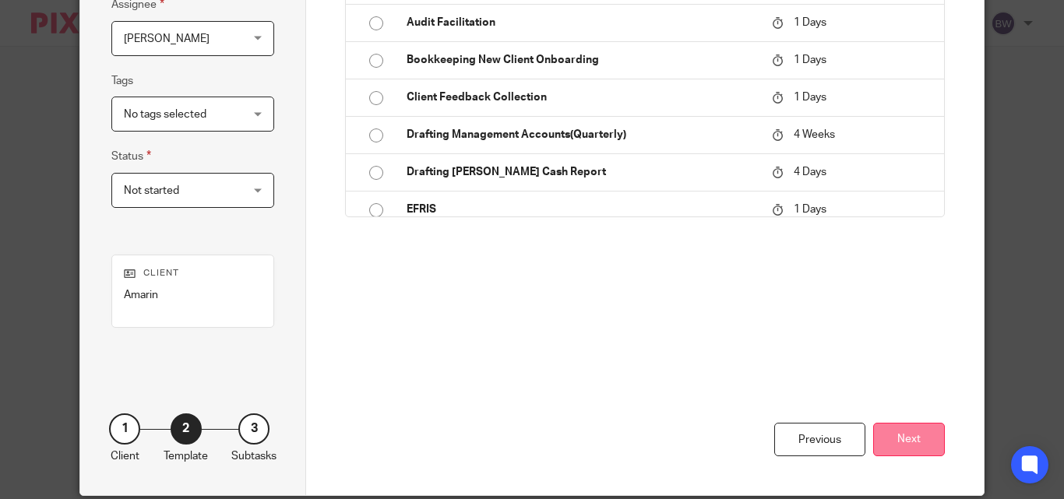
click at [898, 429] on button "Next" at bounding box center [909, 440] width 72 height 34
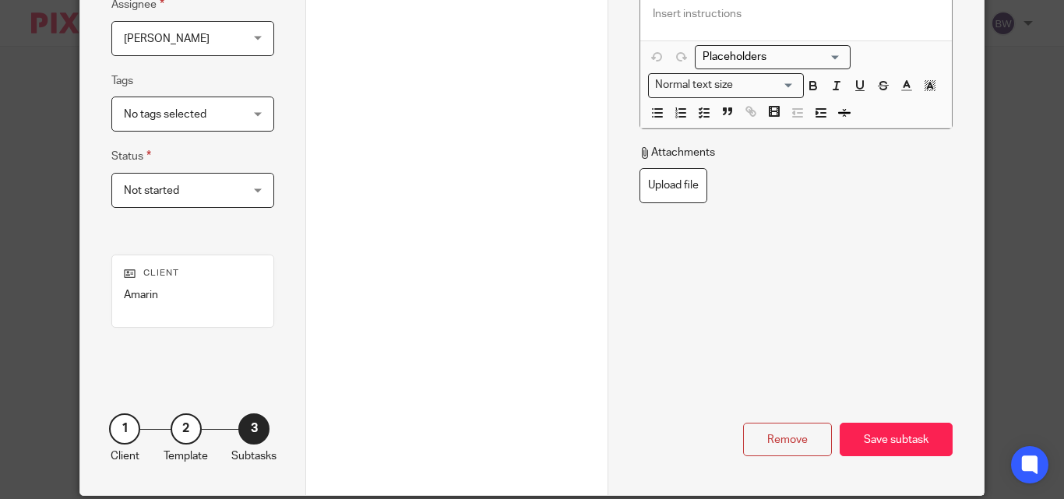
click at [894, 422] on div "Remove Save subtask" at bounding box center [796, 393] width 313 height 128
drag, startPoint x: 894, startPoint y: 432, endPoint x: 506, endPoint y: 240, distance: 432.1
click at [506, 240] on div at bounding box center [457, 366] width 270 height 259
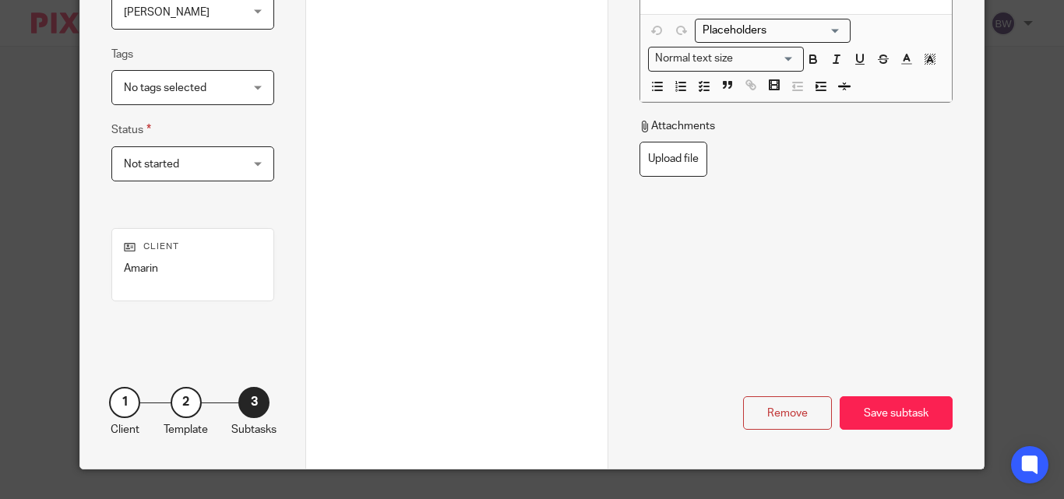
scroll to position [351, 0]
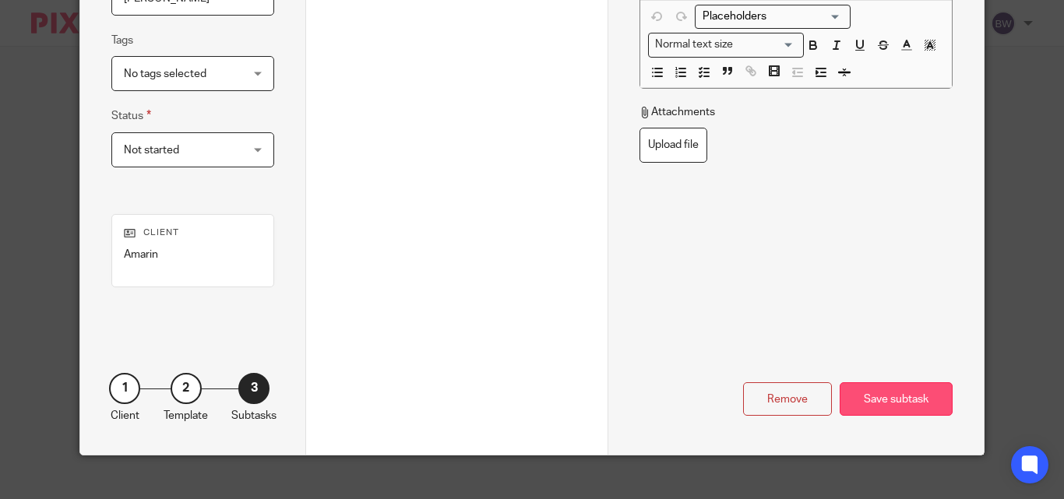
drag, startPoint x: 865, startPoint y: 399, endPoint x: 862, endPoint y: 390, distance: 9.9
click at [862, 390] on div "Save subtask" at bounding box center [896, 400] width 113 height 34
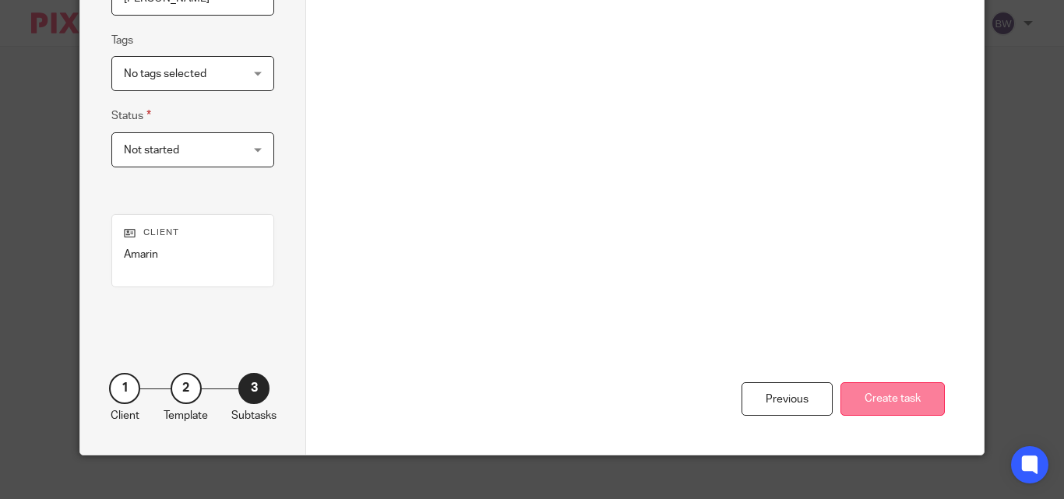
click at [897, 397] on button "Create task" at bounding box center [893, 400] width 104 height 34
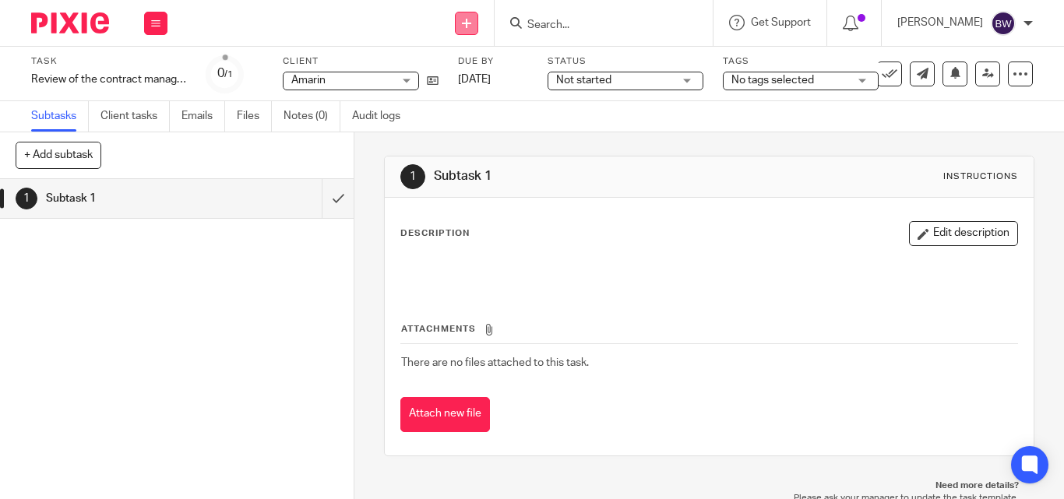
click at [470, 30] on link at bounding box center [466, 23] width 23 height 23
click at [464, 97] on link "Create task" at bounding box center [469, 95] width 109 height 23
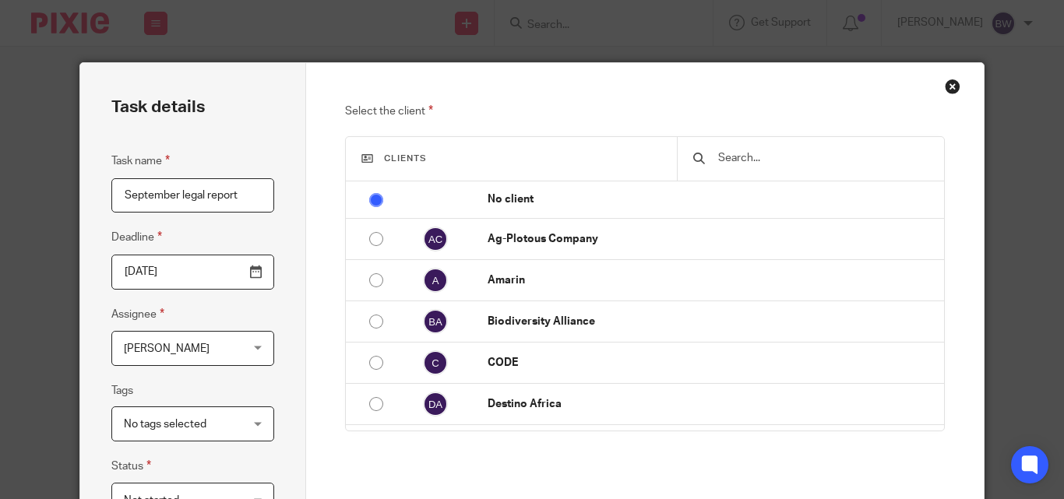
type input "September legal report"
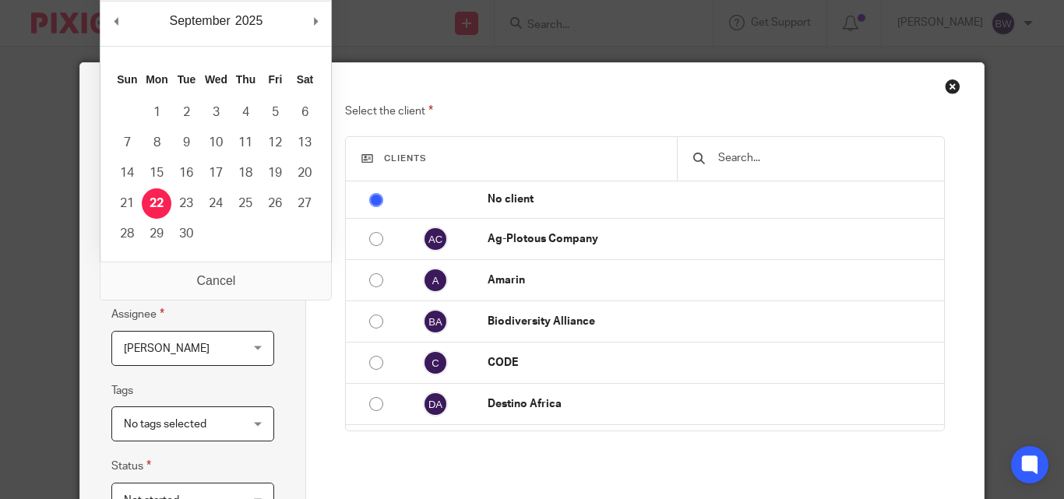
click at [255, 277] on input "[DATE]" at bounding box center [192, 272] width 163 height 35
type input "[DATE]"
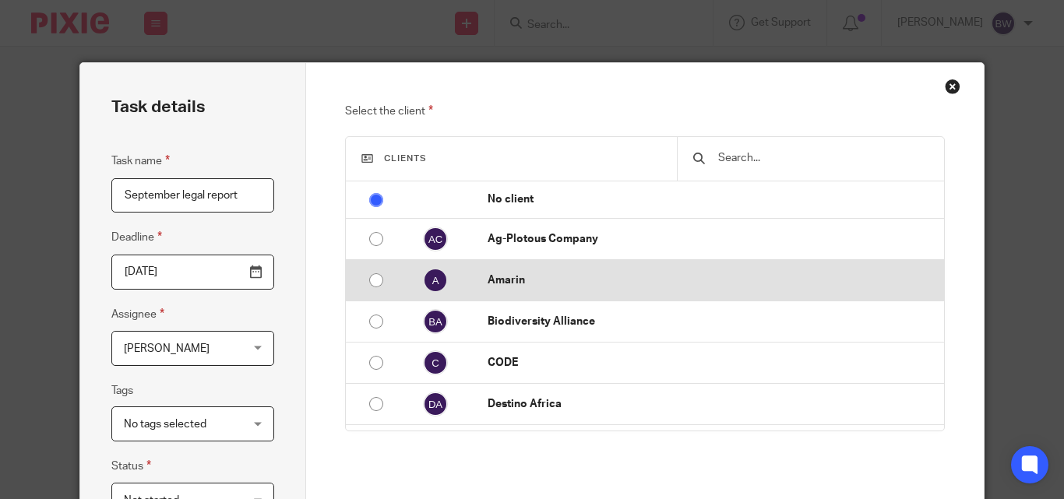
click at [372, 287] on input "radio" at bounding box center [377, 281] width 30 height 30
radio input "false"
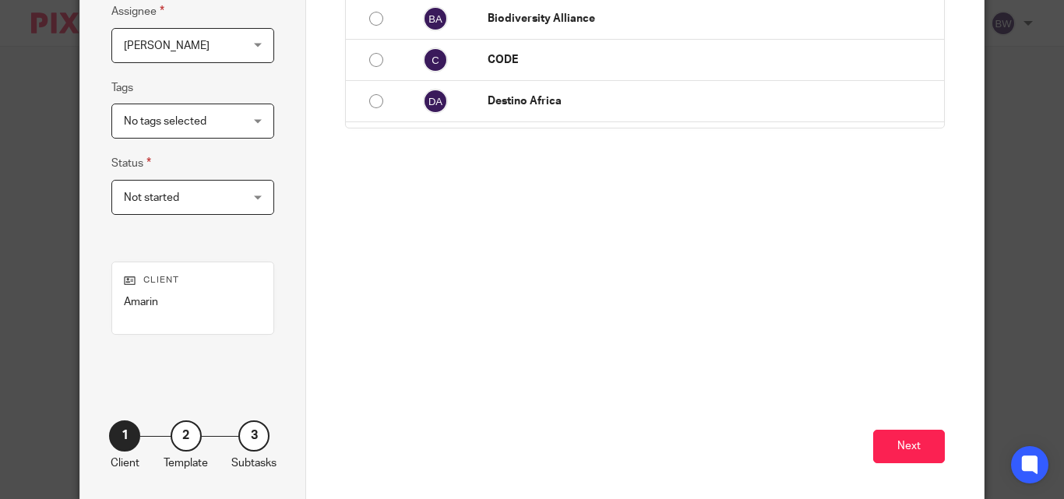
scroll to position [315, 0]
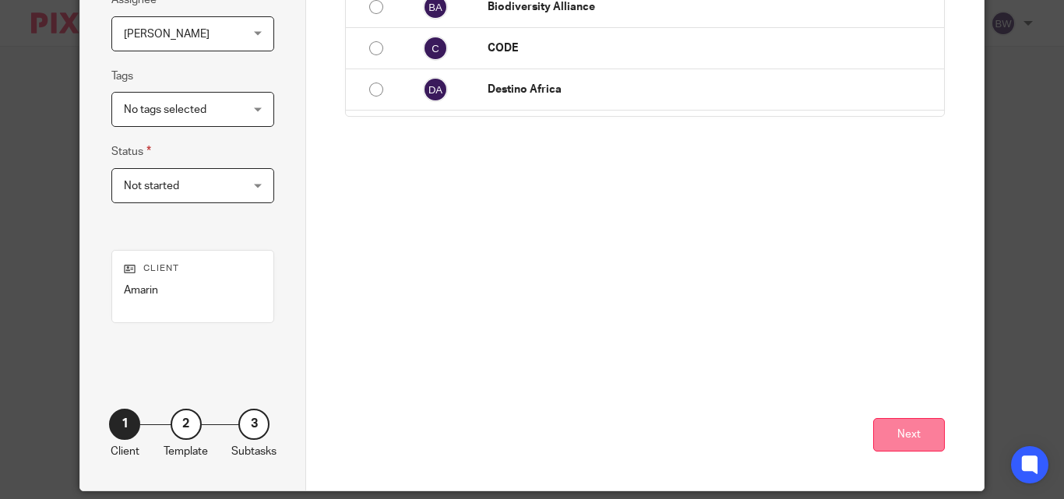
click at [889, 428] on button "Next" at bounding box center [909, 435] width 72 height 34
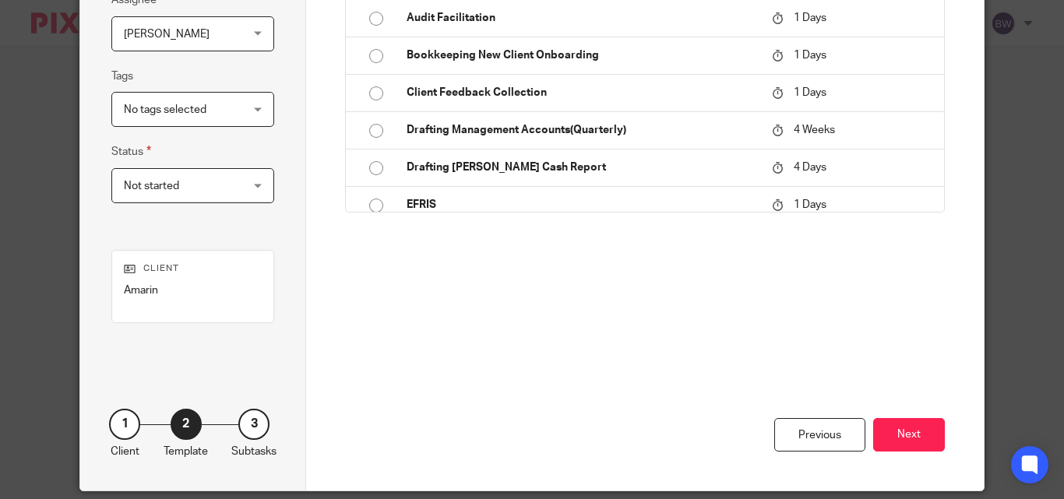
click at [889, 428] on button "Next" at bounding box center [909, 435] width 72 height 34
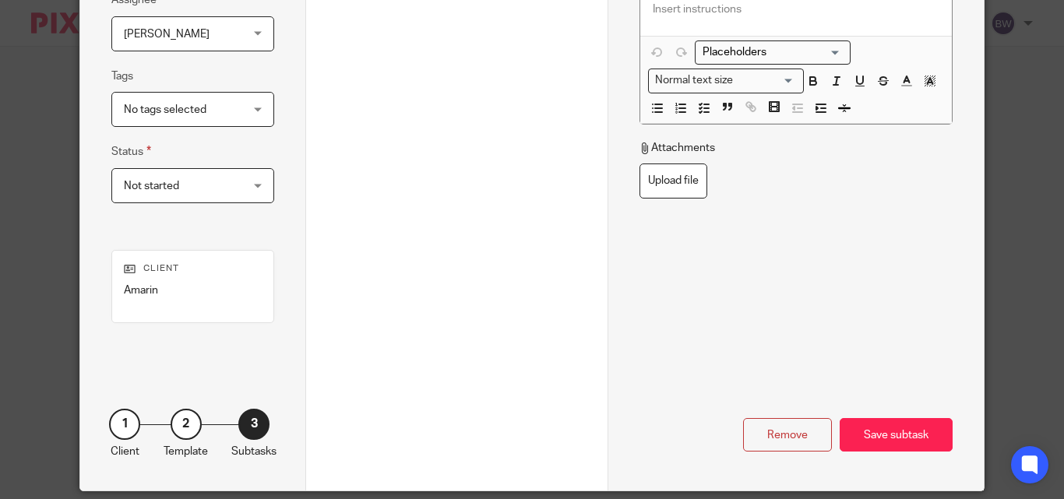
click at [889, 428] on div "Save subtask" at bounding box center [896, 435] width 113 height 34
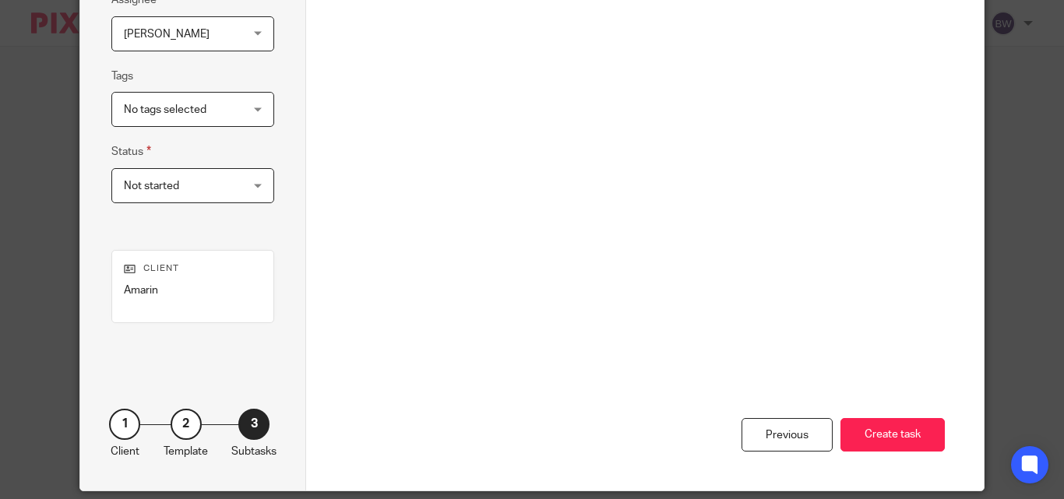
click at [889, 428] on button "Create task" at bounding box center [893, 435] width 104 height 34
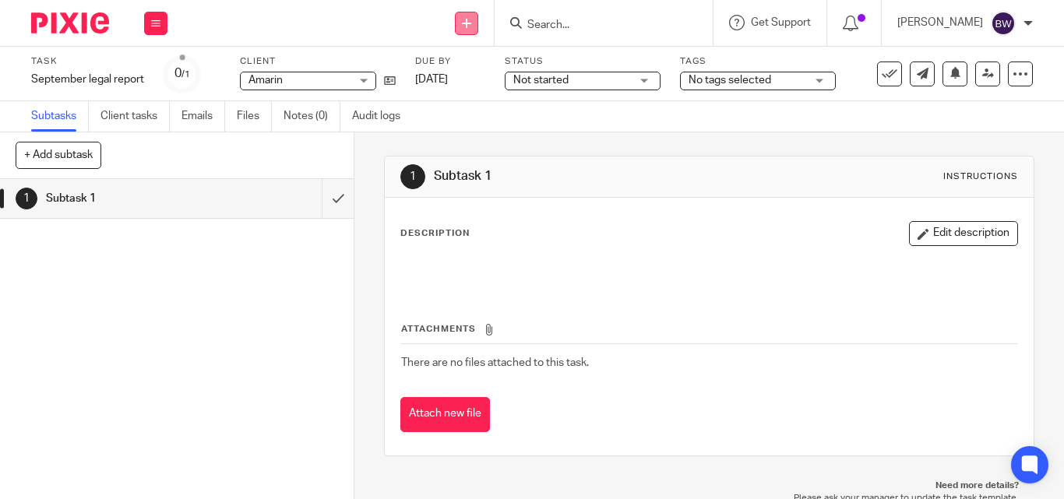
click at [471, 23] on icon at bounding box center [466, 23] width 9 height 9
click at [454, 94] on link "Create task" at bounding box center [469, 95] width 109 height 23
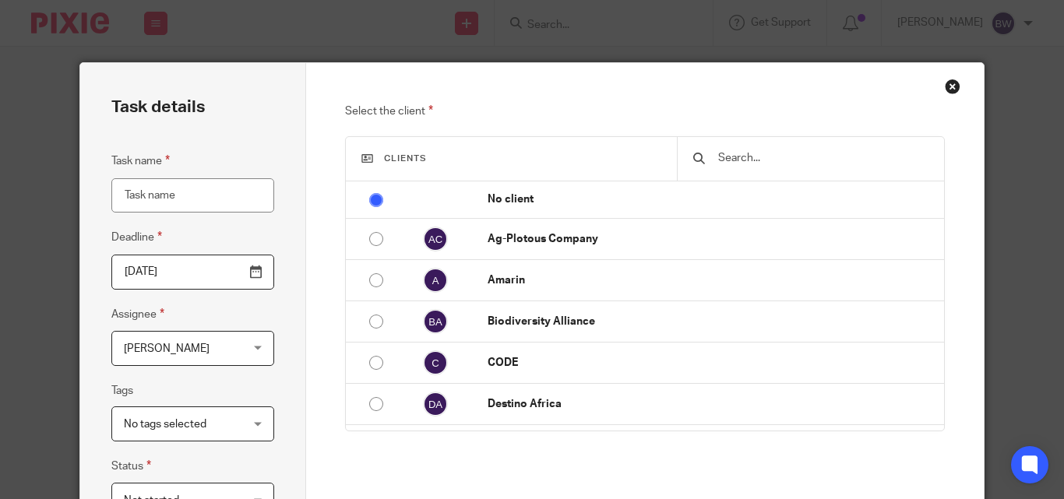
click at [158, 201] on input "Task name" at bounding box center [192, 195] width 163 height 35
type input "Compliance follow up with UMRA"
click at [255, 276] on input "[DATE]" at bounding box center [192, 272] width 163 height 35
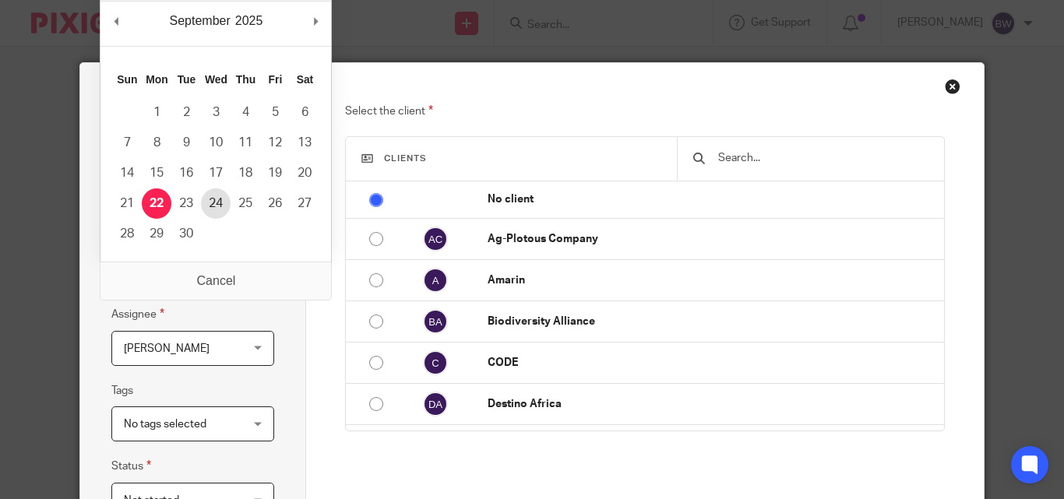
type input "2025-09-24"
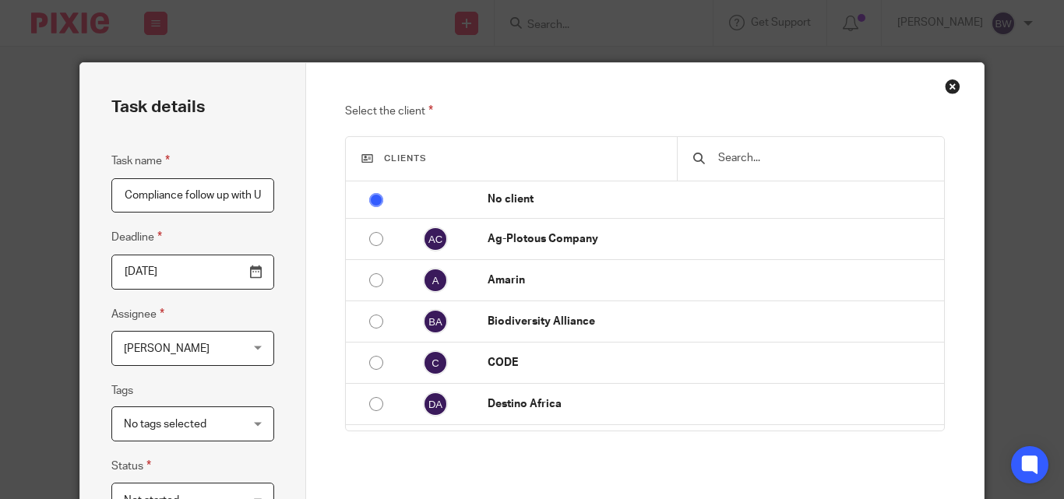
click at [819, 161] on input "text" at bounding box center [822, 158] width 211 height 17
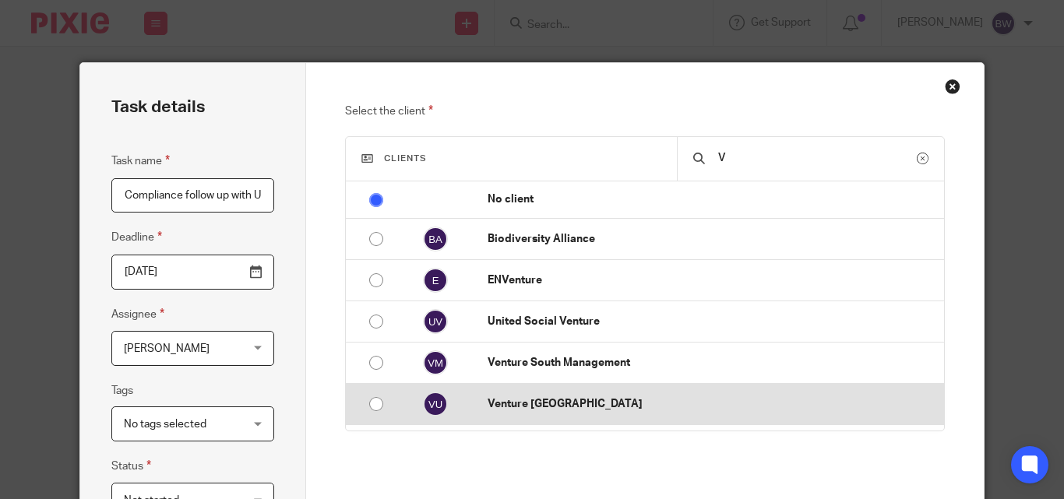
type input "V"
click at [565, 408] on p "Venture South Uganda" at bounding box center [712, 405] width 449 height 16
radio input "false"
radio input "true"
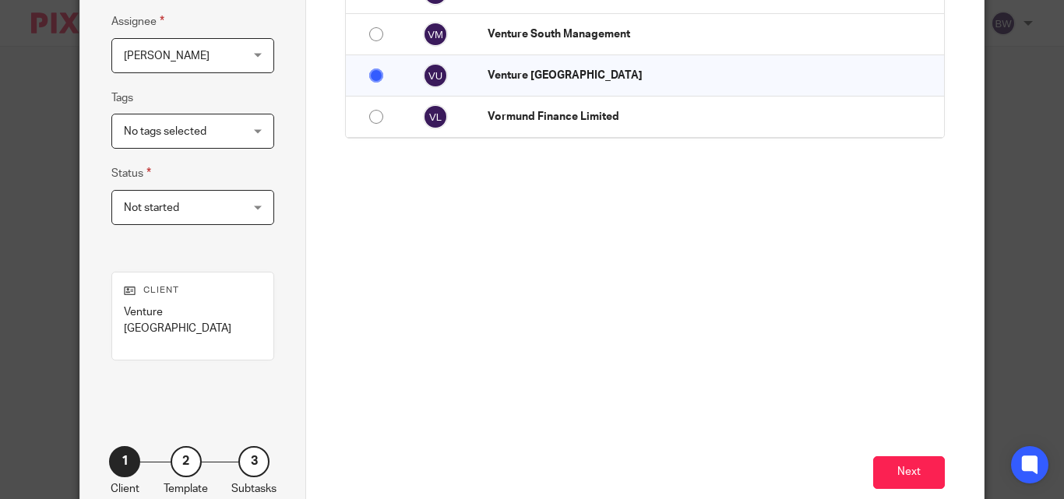
scroll to position [303, 0]
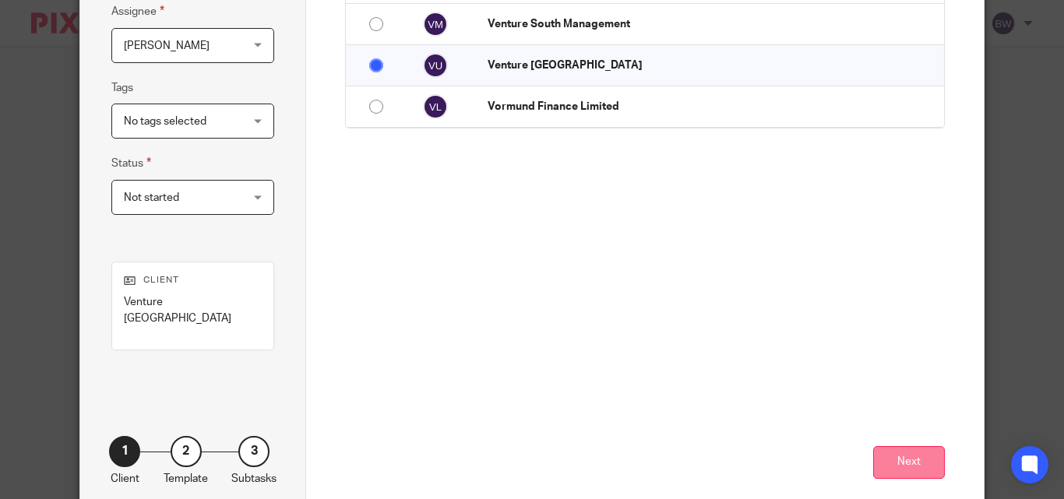
click at [917, 446] on button "Next" at bounding box center [909, 463] width 72 height 34
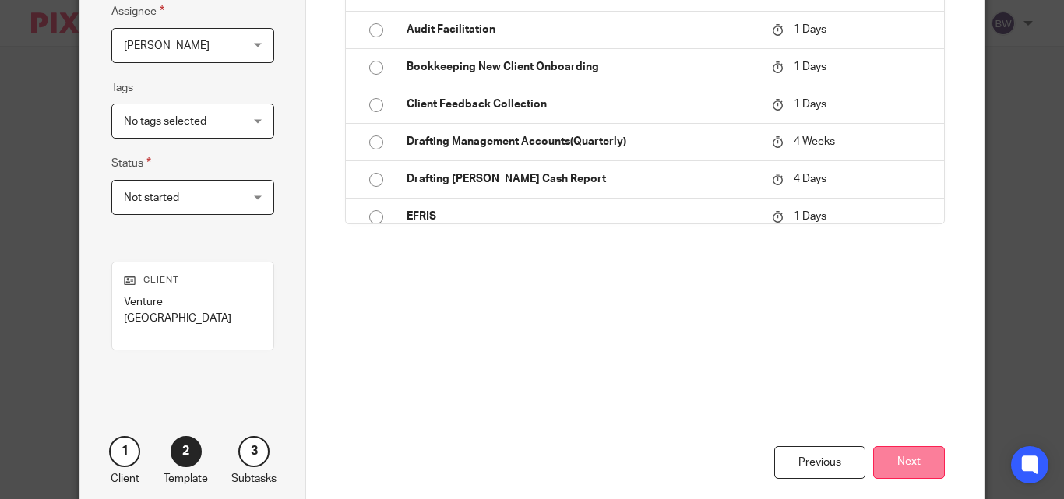
click at [920, 446] on button "Next" at bounding box center [909, 463] width 72 height 34
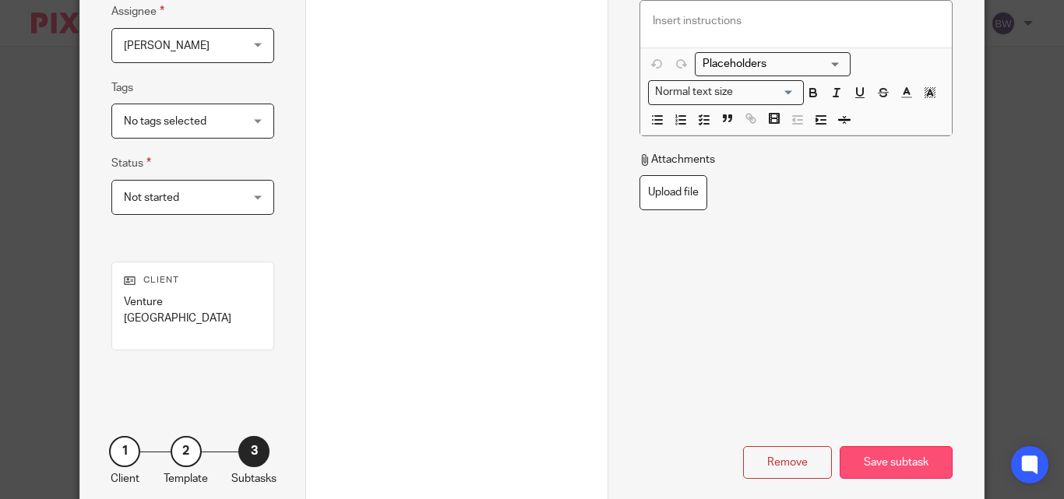
click at [876, 446] on div "Save subtask" at bounding box center [896, 463] width 113 height 34
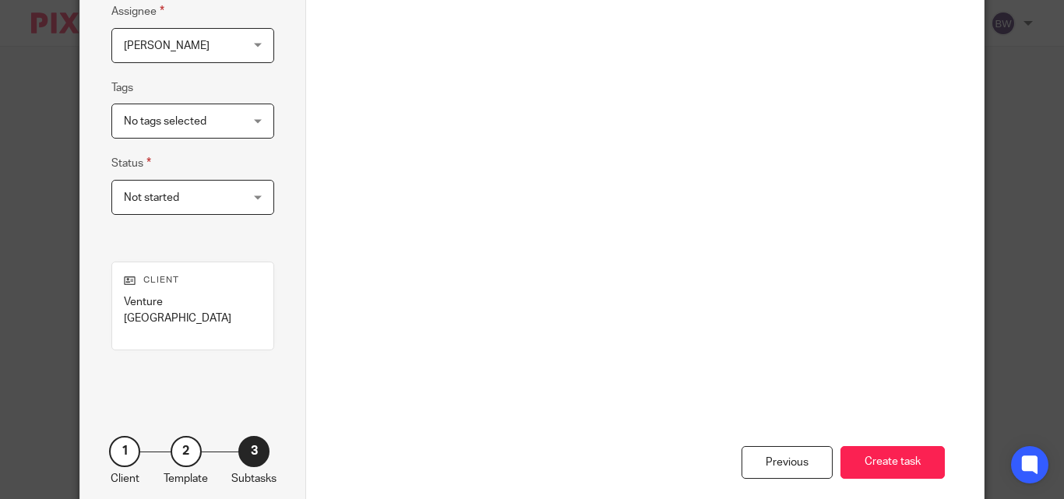
click at [876, 446] on button "Create task" at bounding box center [893, 463] width 104 height 34
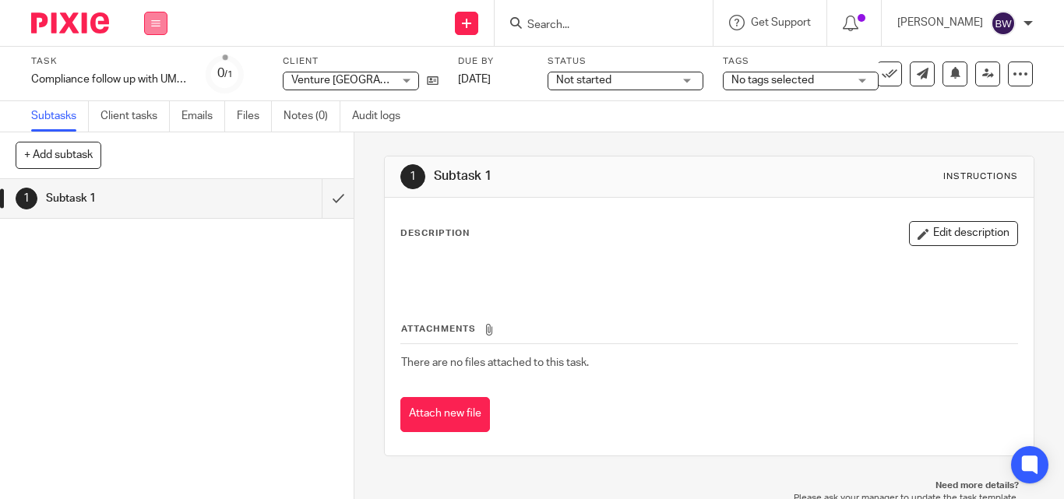
click at [150, 23] on button at bounding box center [155, 23] width 23 height 23
click at [153, 137] on link "Team" at bounding box center [148, 141] width 26 height 11
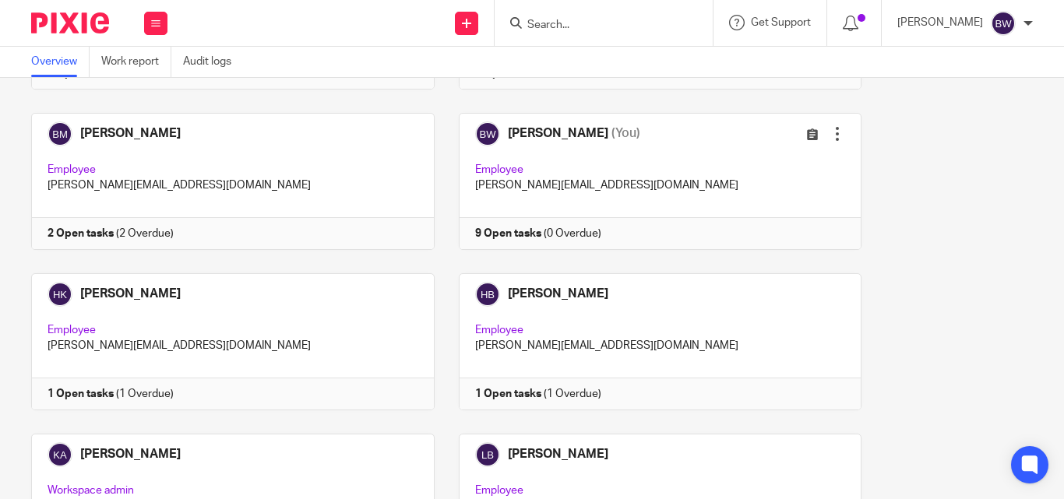
scroll to position [379, 0]
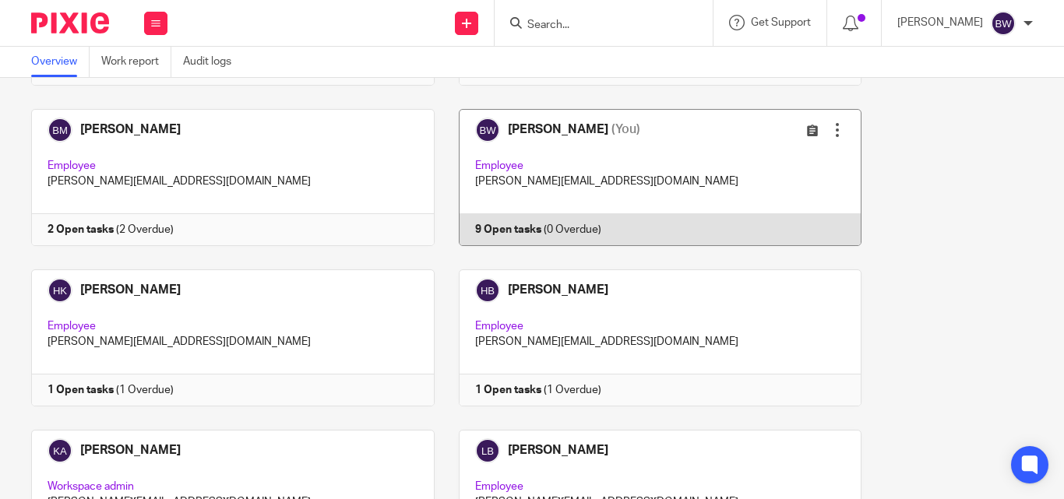
click at [625, 183] on link at bounding box center [649, 177] width 428 height 137
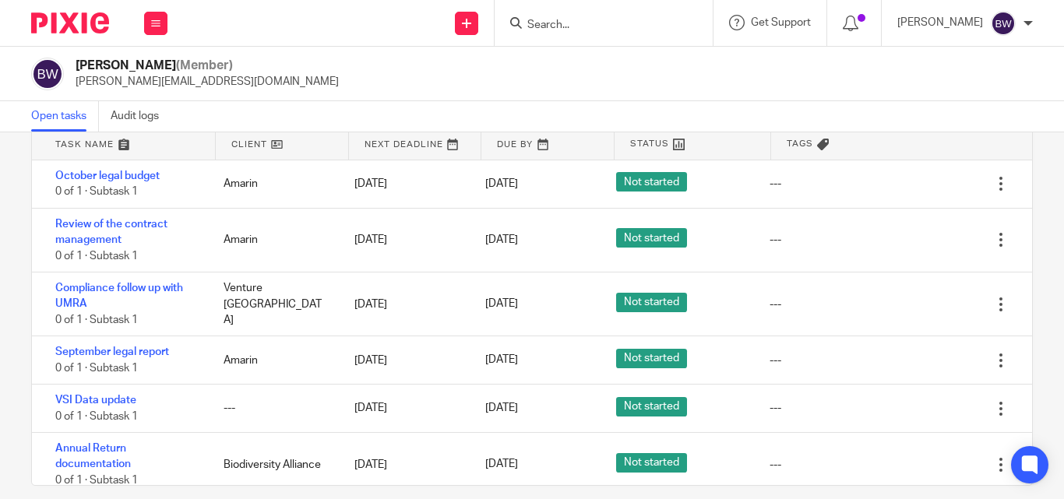
scroll to position [86, 0]
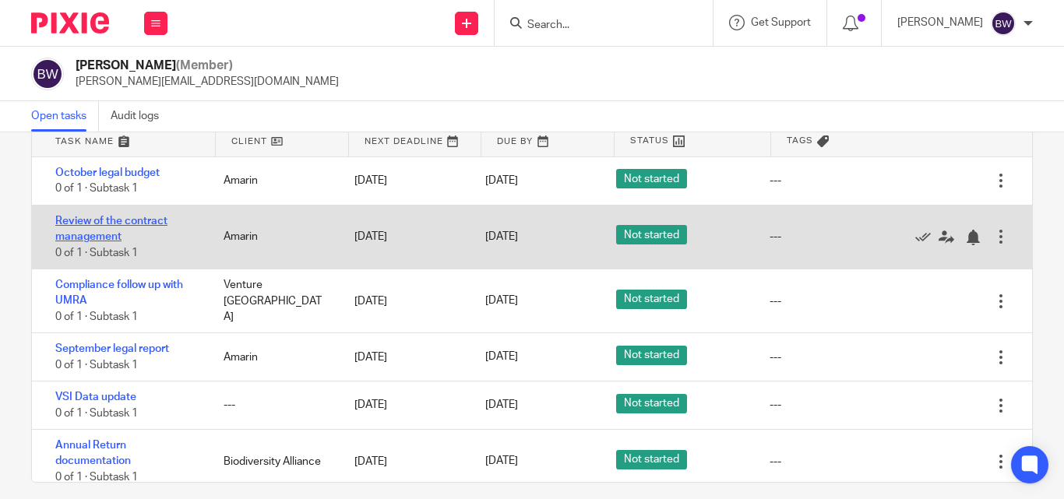
click at [147, 221] on link "Review of the contract management" at bounding box center [111, 229] width 112 height 26
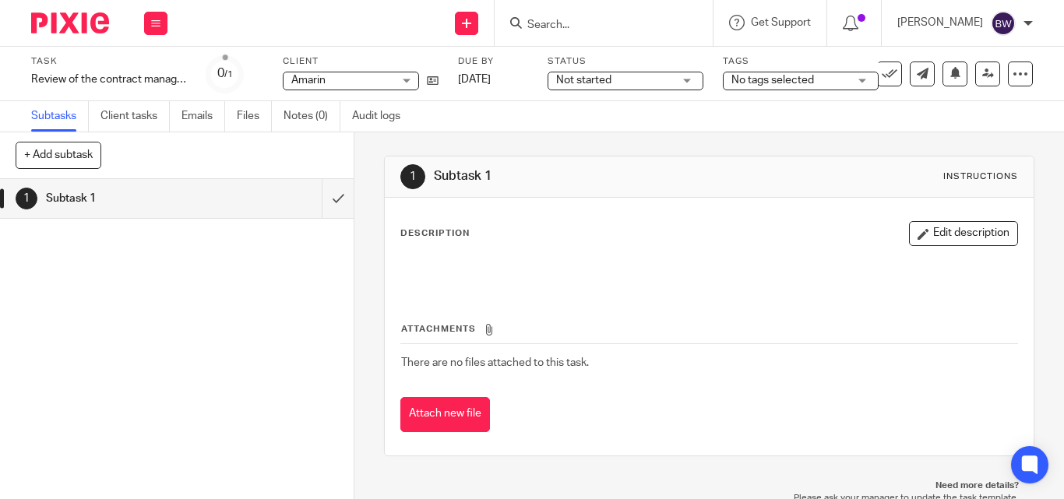
click at [802, 79] on span "No tags selected" at bounding box center [773, 80] width 83 height 11
click at [669, 81] on span "Not started" at bounding box center [614, 80] width 117 height 16
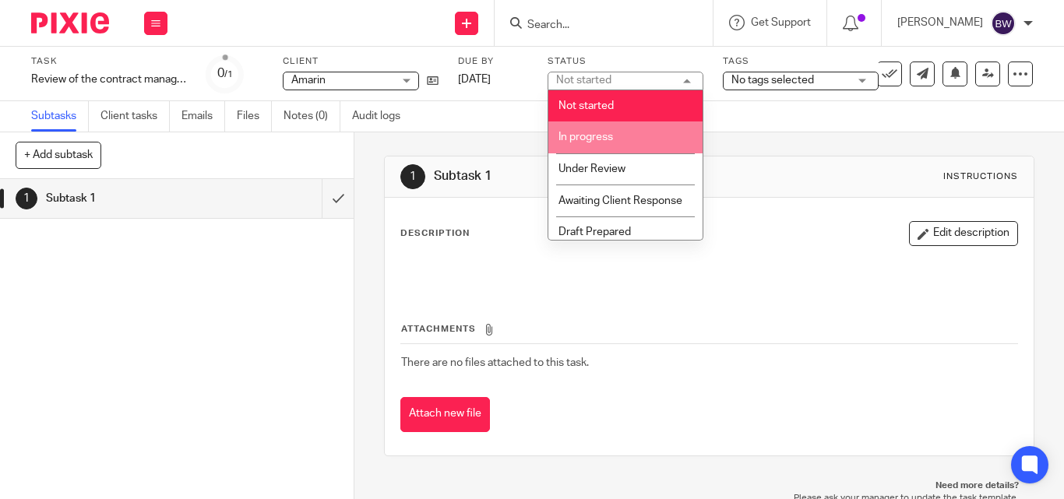
click at [661, 125] on li "In progress" at bounding box center [626, 138] width 154 height 32
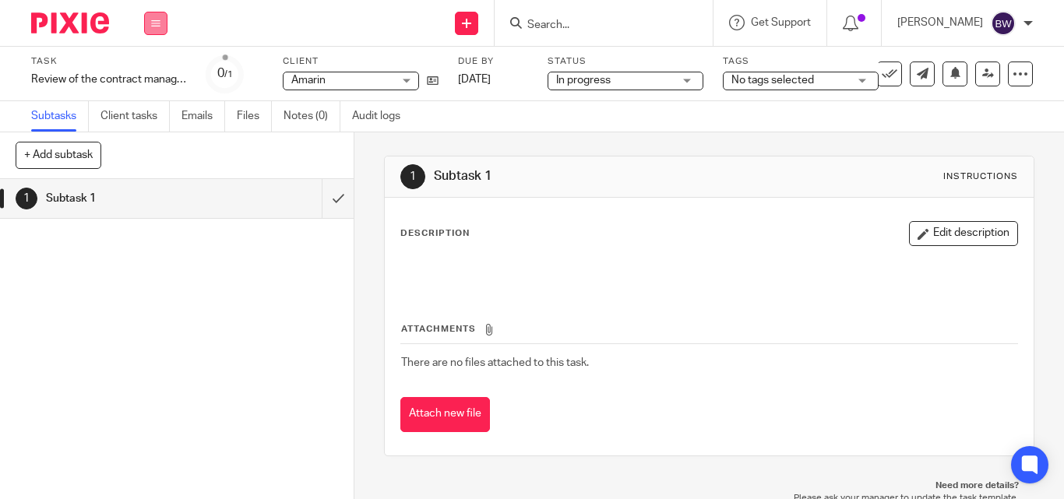
click at [162, 19] on button at bounding box center [155, 23] width 23 height 23
click at [152, 142] on link "Team" at bounding box center [148, 141] width 26 height 11
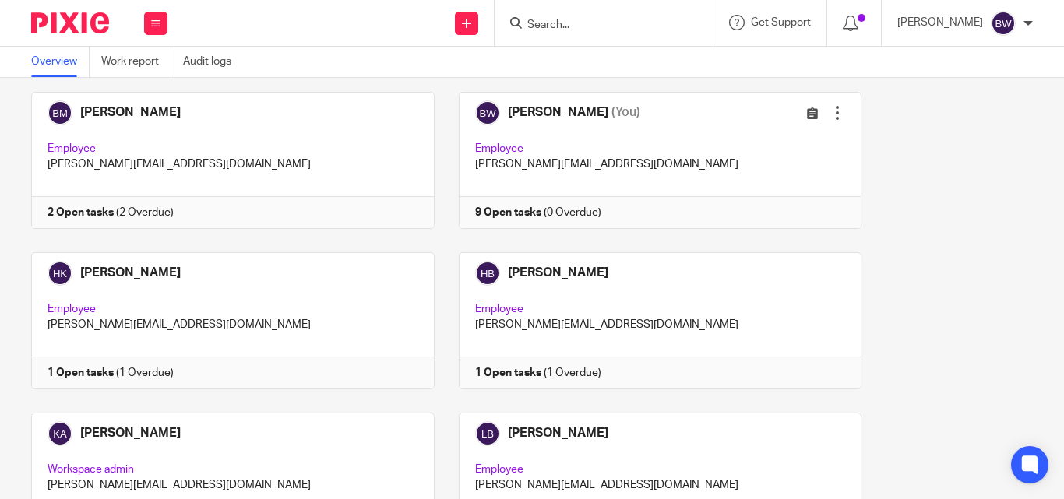
scroll to position [417, 0]
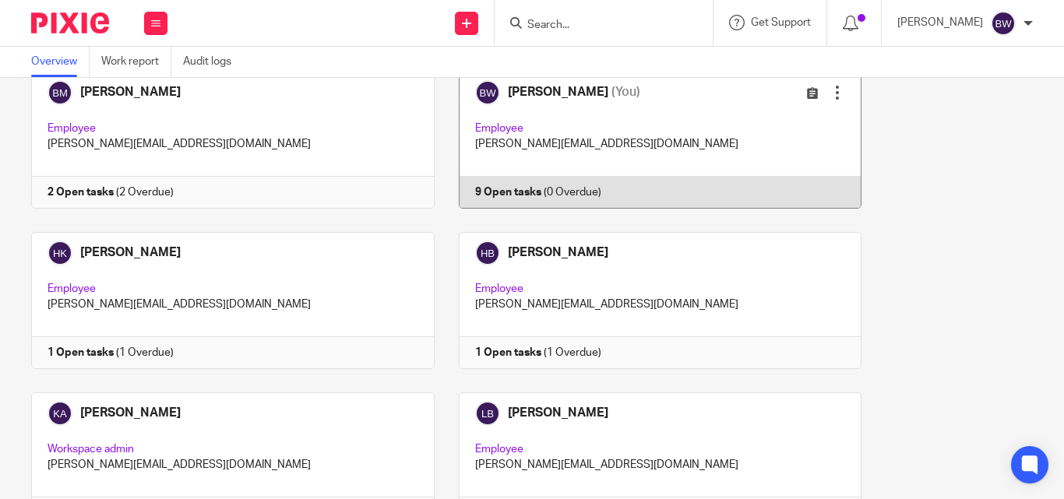
click at [696, 160] on link at bounding box center [649, 140] width 428 height 137
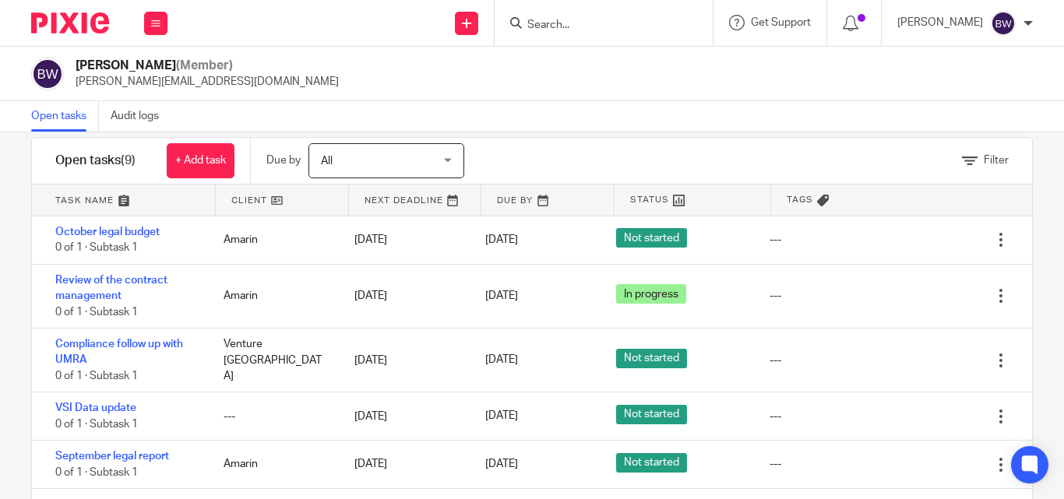
scroll to position [26, 0]
click at [471, 19] on icon at bounding box center [466, 23] width 9 height 9
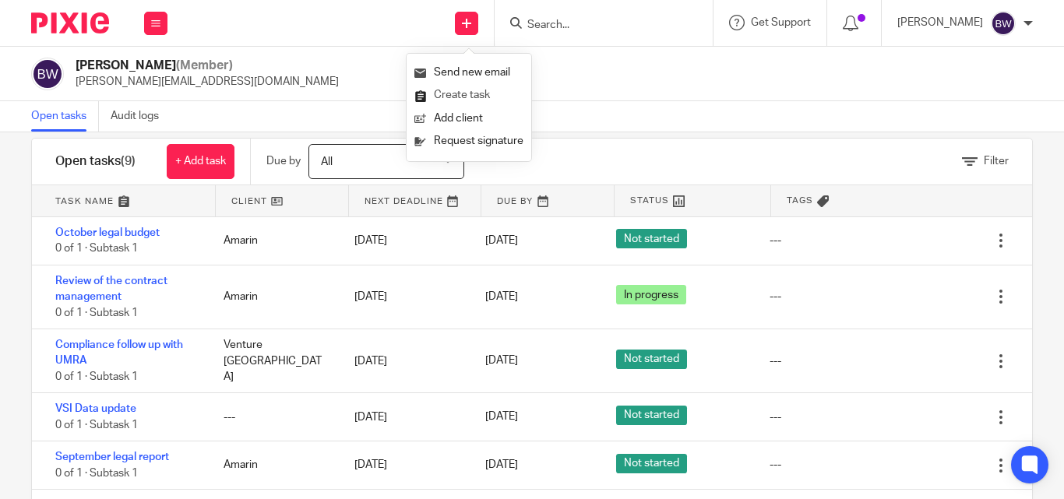
click at [469, 97] on link "Create task" at bounding box center [469, 95] width 109 height 23
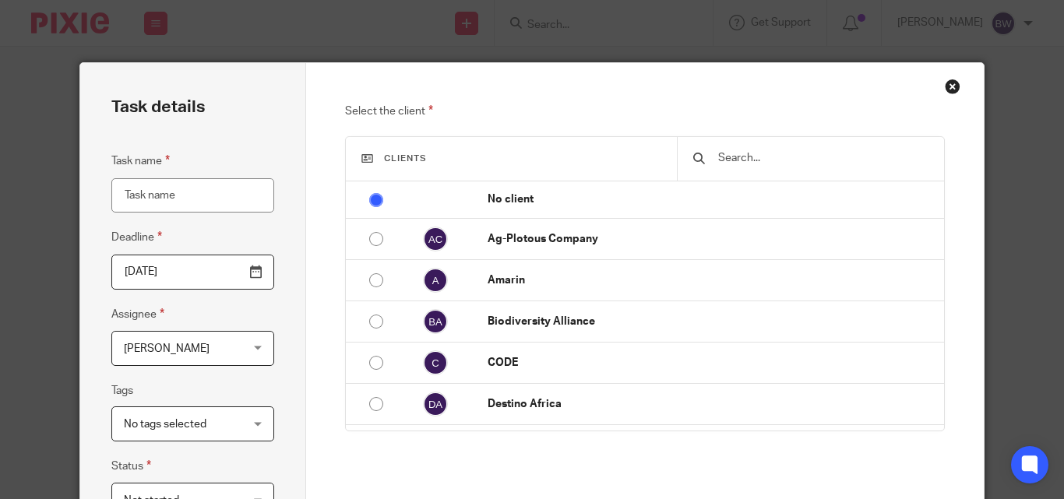
click at [152, 187] on input "Task name" at bounding box center [192, 195] width 163 height 35
click at [157, 194] on input "Review checklist and" at bounding box center [192, 195] width 163 height 35
click at [203, 199] on input "Review deliverables checklist" at bounding box center [192, 195] width 163 height 35
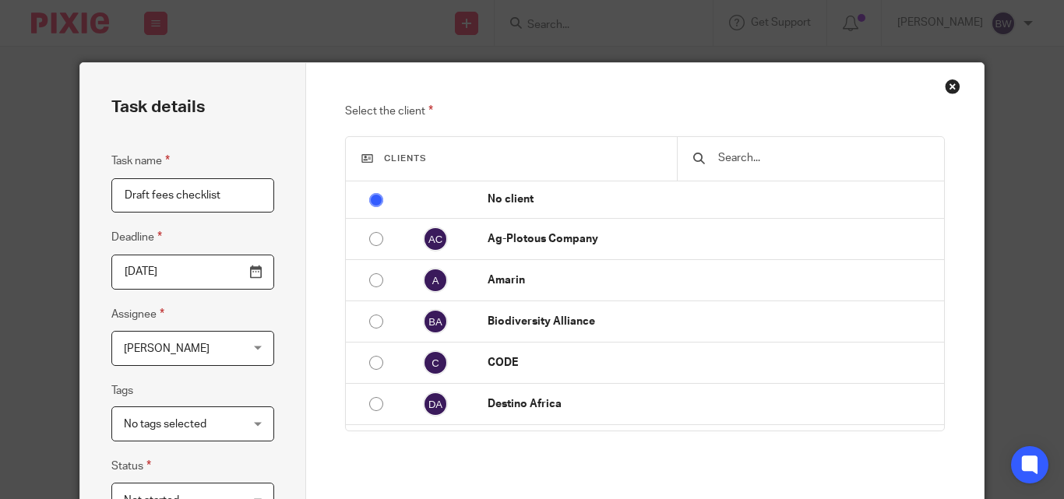
click at [236, 199] on input "Draft fees checklist" at bounding box center [192, 195] width 163 height 35
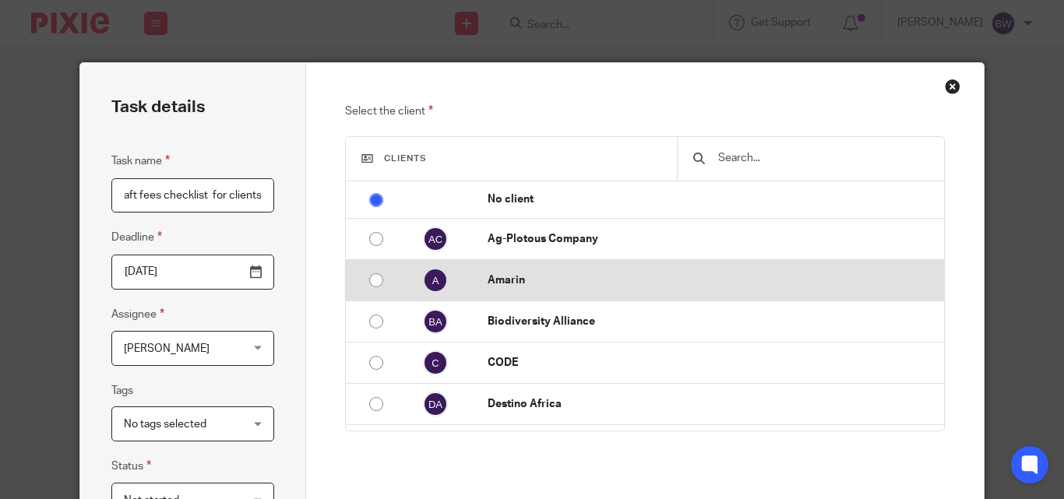
type input "Draft fees checklist for clients"
click at [379, 273] on input "radio" at bounding box center [377, 281] width 30 height 30
radio input "false"
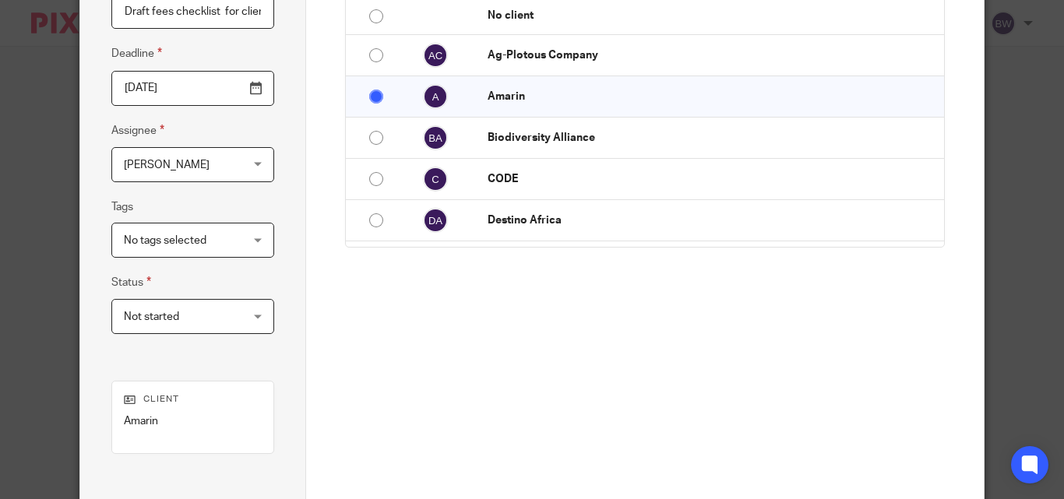
scroll to position [369, 0]
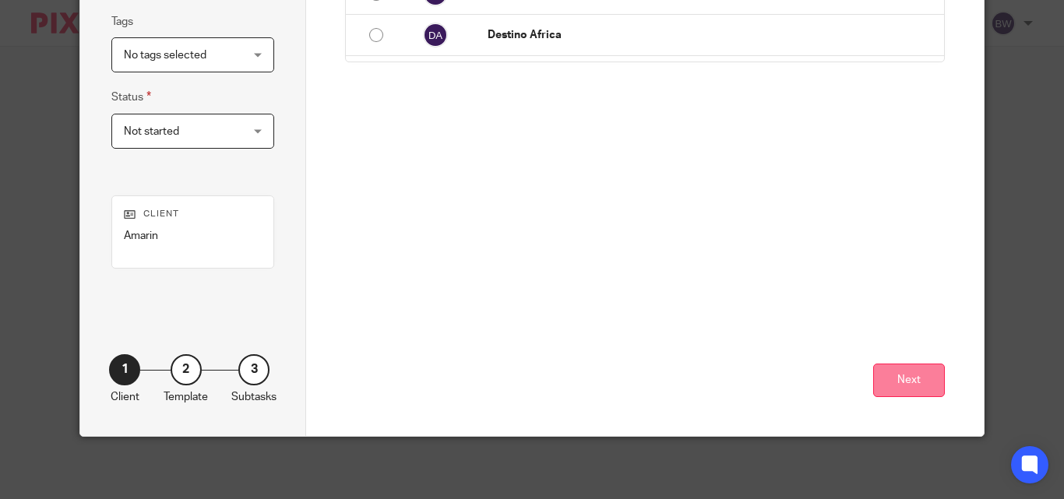
click at [899, 365] on button "Next" at bounding box center [909, 381] width 72 height 34
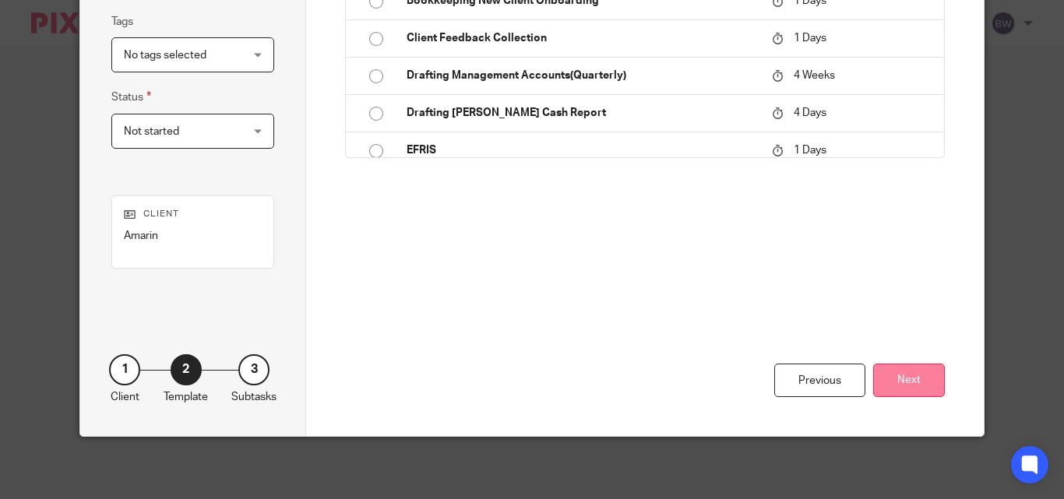
click at [905, 375] on button "Next" at bounding box center [909, 381] width 72 height 34
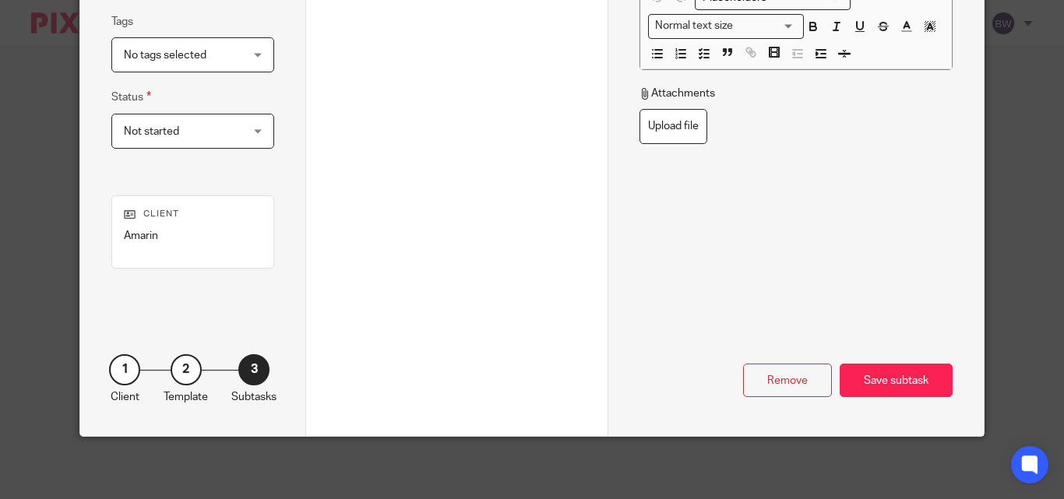
click at [905, 375] on div "Save subtask" at bounding box center [896, 381] width 113 height 34
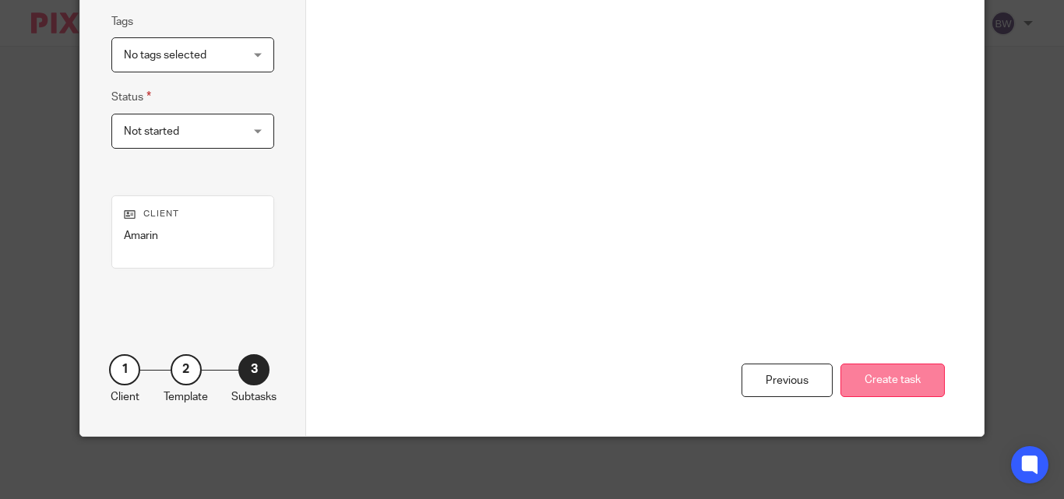
click at [873, 380] on button "Create task" at bounding box center [893, 381] width 104 height 34
